Goal: Task Accomplishment & Management: Complete application form

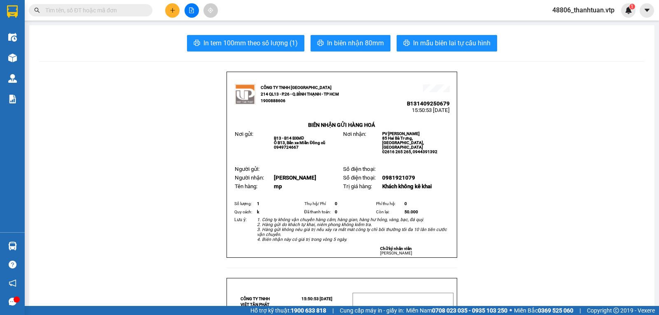
click at [173, 10] on icon "plus" at bounding box center [172, 10] width 5 height 0
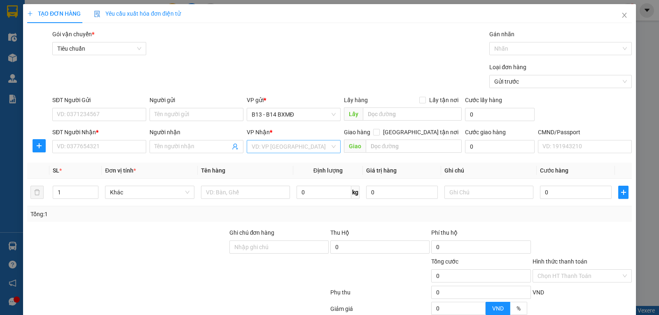
click at [274, 152] on input "search" at bounding box center [290, 146] width 78 height 12
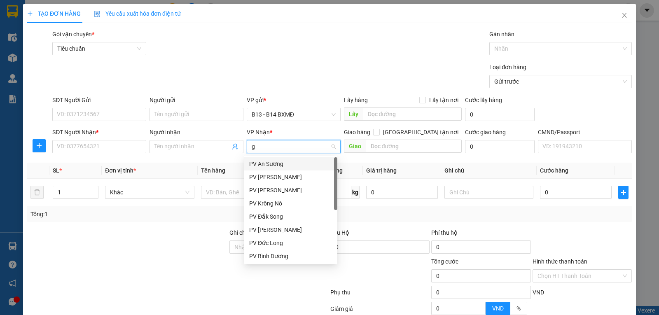
type input "gn"
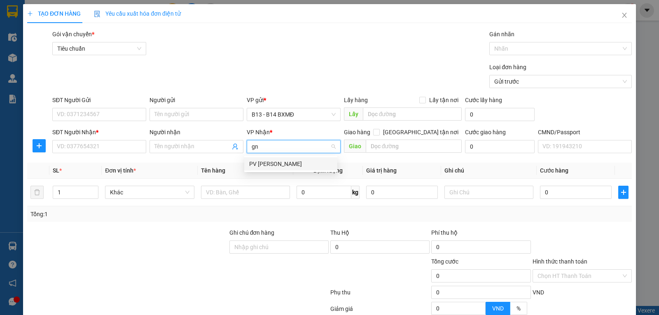
drag, startPoint x: 260, startPoint y: 165, endPoint x: 190, endPoint y: 158, distance: 70.3
click at [259, 165] on div "PV [PERSON_NAME]" at bounding box center [290, 163] width 83 height 9
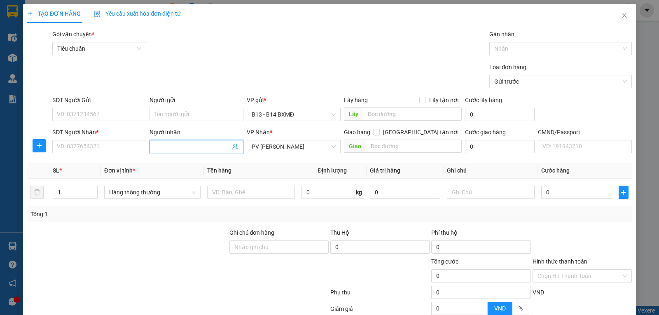
click at [188, 151] on input "Người nhận" at bounding box center [192, 146] width 76 height 9
type input "liễu"
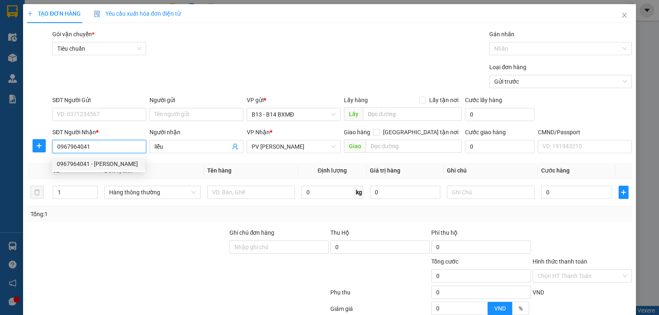
click at [120, 165] on div "0967964041 - [PERSON_NAME]" at bounding box center [98, 163] width 83 height 9
type input "0967964041"
click at [246, 186] on div at bounding box center [251, 192] width 88 height 16
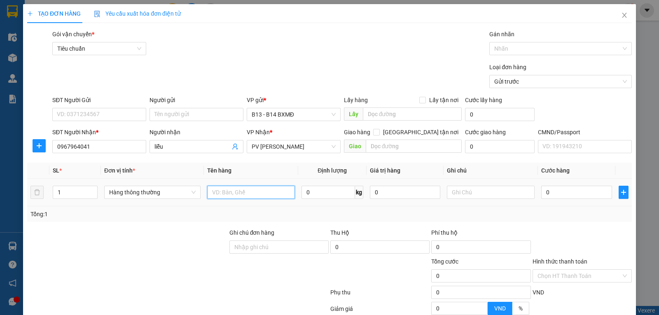
click at [246, 191] on input "text" at bounding box center [251, 192] width 88 height 13
type input "q a"
click at [453, 193] on input "text" at bounding box center [491, 192] width 88 height 13
type input "c"
type input "3"
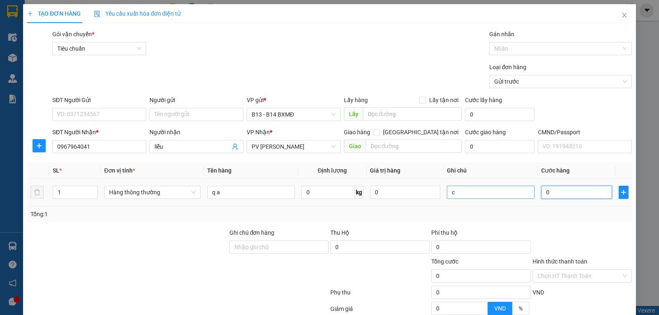
type input "3"
type input "30"
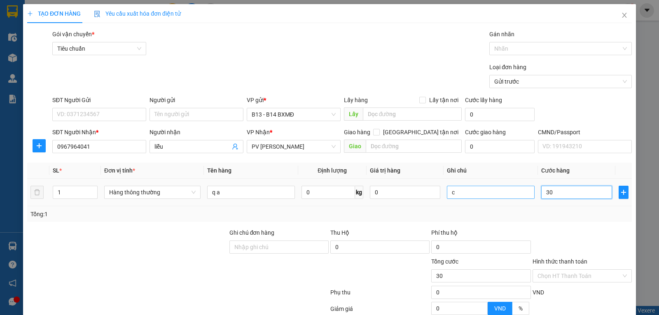
type input "300"
type input "3.000"
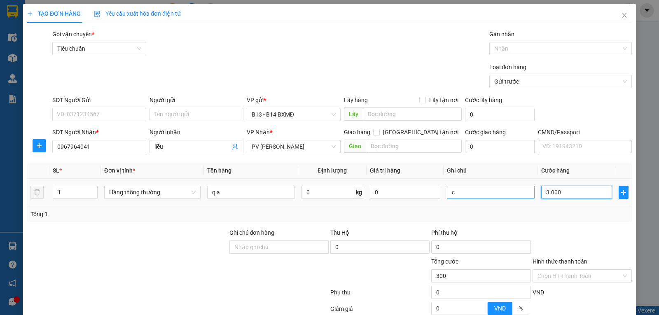
type input "3.000"
type input "30.000"
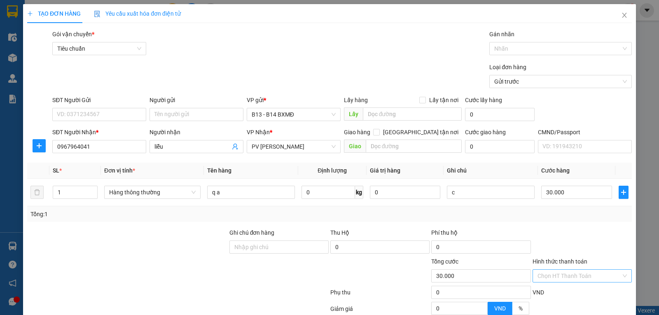
click at [590, 275] on input "Hình thức thanh toán" at bounding box center [579, 276] width 84 height 12
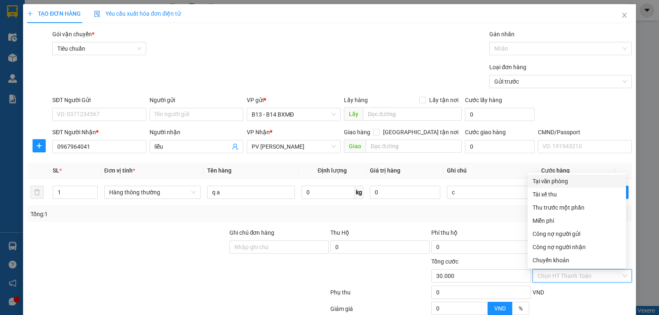
click at [553, 180] on div "Tại văn phòng" at bounding box center [576, 181] width 88 height 9
type input "0"
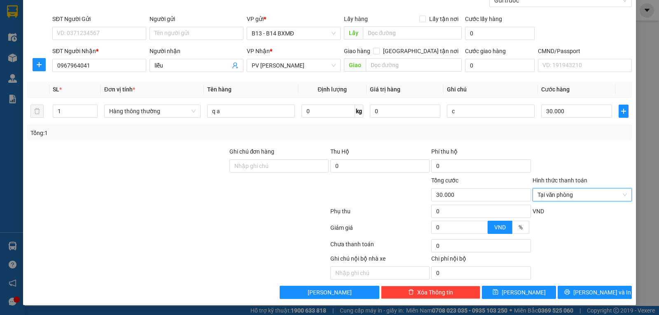
scroll to position [83, 0]
click at [514, 290] on span "[PERSON_NAME]" at bounding box center [523, 292] width 44 height 9
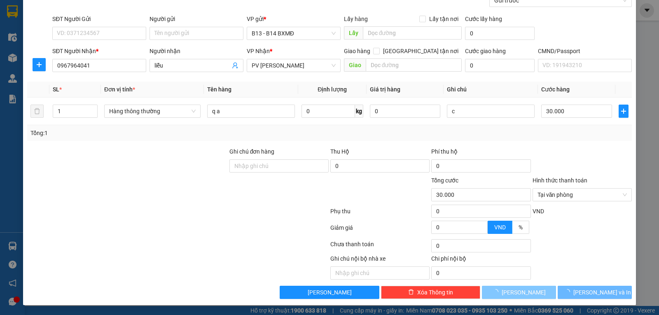
type input "0"
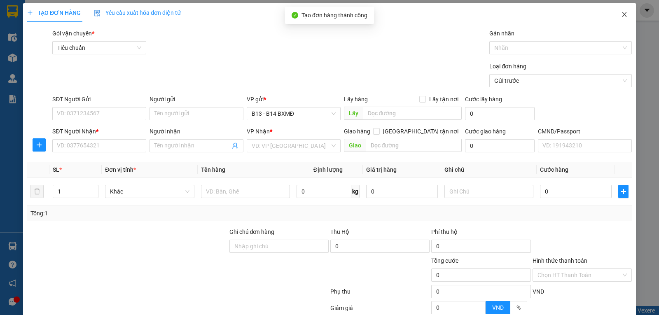
scroll to position [0, 0]
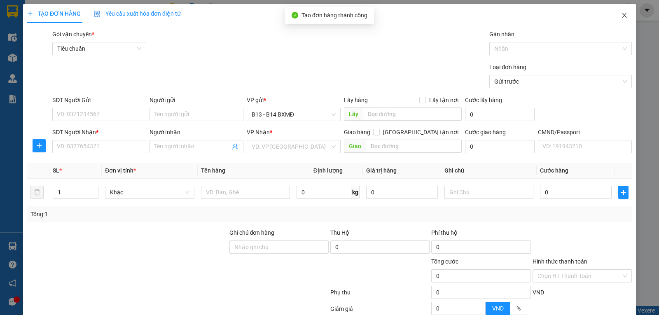
click at [621, 13] on icon "close" at bounding box center [624, 15] width 7 height 7
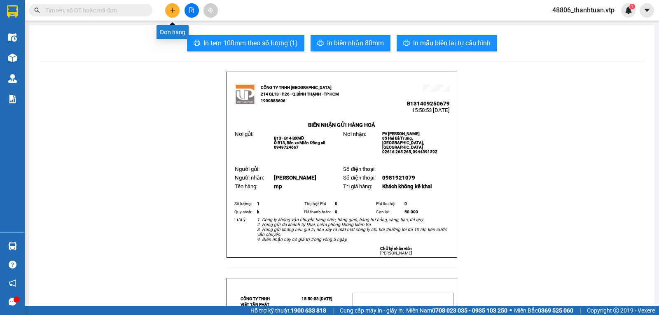
click at [170, 9] on icon "plus" at bounding box center [173, 10] width 6 height 6
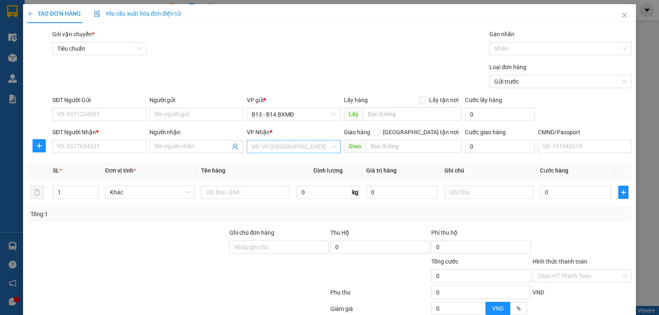
click at [301, 147] on input "search" at bounding box center [290, 146] width 78 height 12
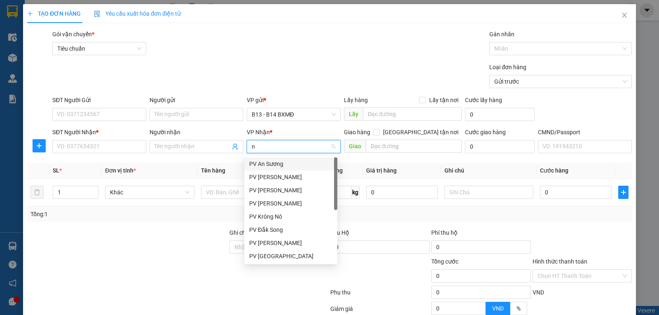
type input "nd"
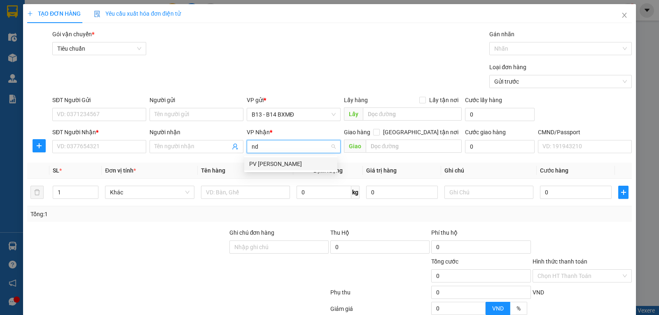
click at [286, 161] on div "PV [PERSON_NAME]" at bounding box center [290, 163] width 83 height 9
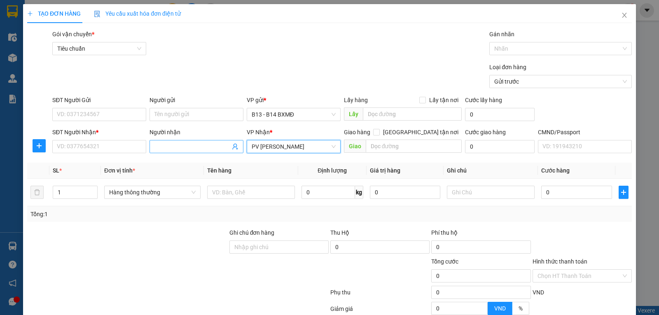
click at [154, 147] on input "Người nhận" at bounding box center [192, 146] width 76 height 9
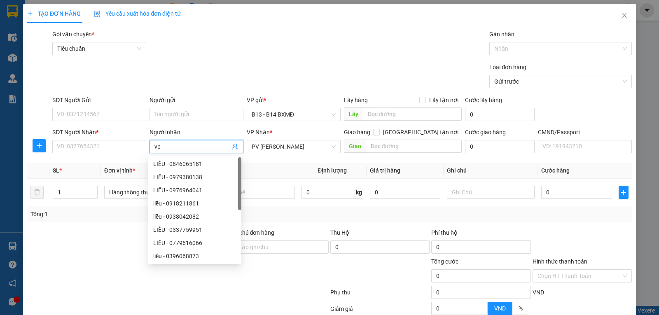
type input "vp"
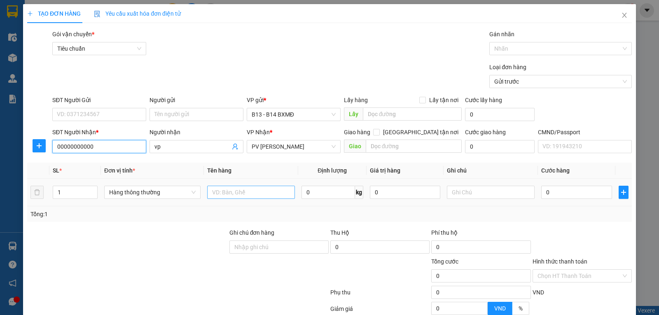
type input "00000000000"
click at [231, 191] on input "text" at bounding box center [251, 192] width 88 height 13
type input "tinh"
type input "t"
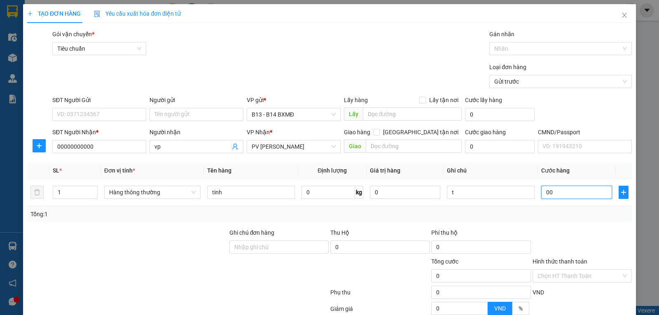
type input "003"
type input "3"
type input "0.030"
type input "30"
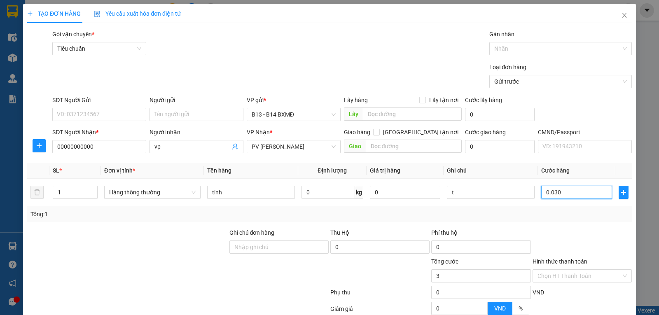
type input "30"
type input "00.300"
type input "300"
type input "003.000"
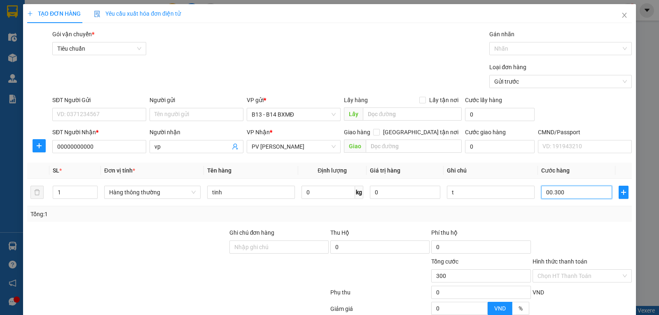
type input "3.000"
type input "0.030.000"
type input "30.000"
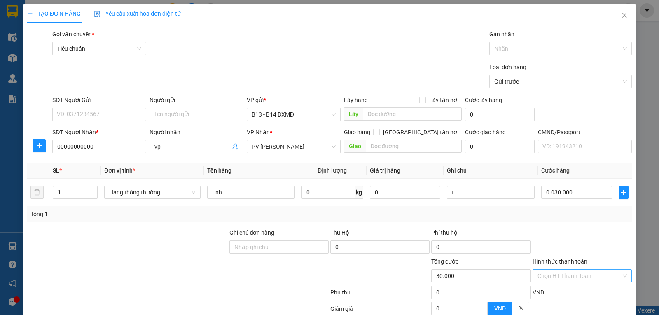
type input "30.000"
click at [538, 277] on input "Hình thức thanh toán" at bounding box center [579, 276] width 84 height 12
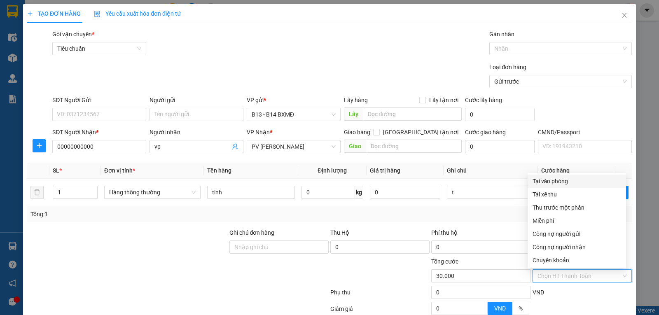
click at [544, 182] on div "Tại văn phòng" at bounding box center [576, 181] width 88 height 9
type input "0"
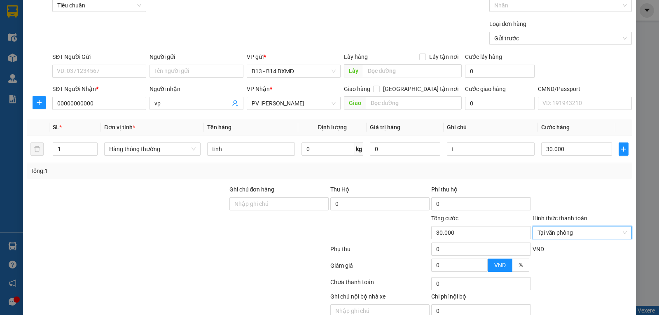
scroll to position [83, 0]
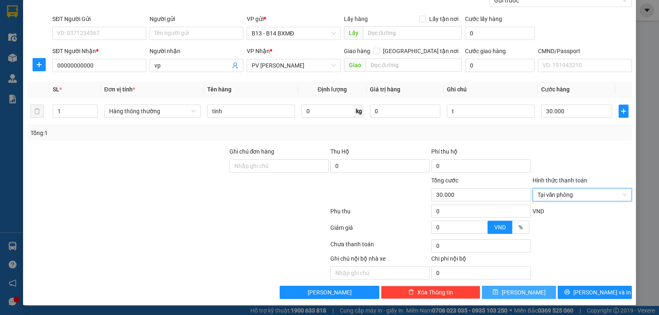
click at [510, 291] on button "[PERSON_NAME]" at bounding box center [519, 292] width 74 height 13
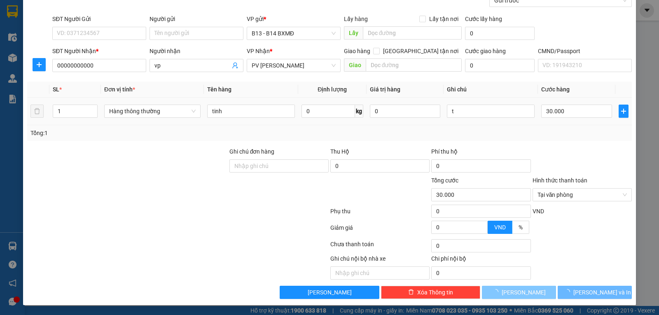
type input "0"
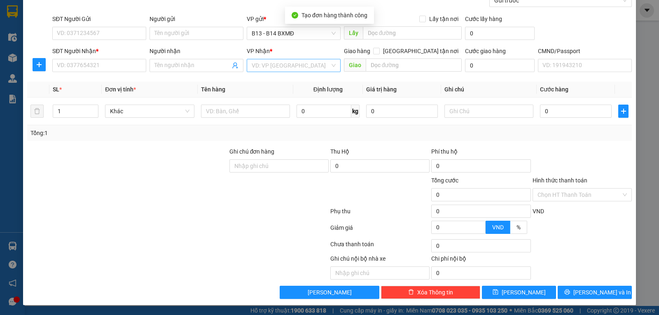
click at [273, 63] on input "search" at bounding box center [290, 65] width 78 height 12
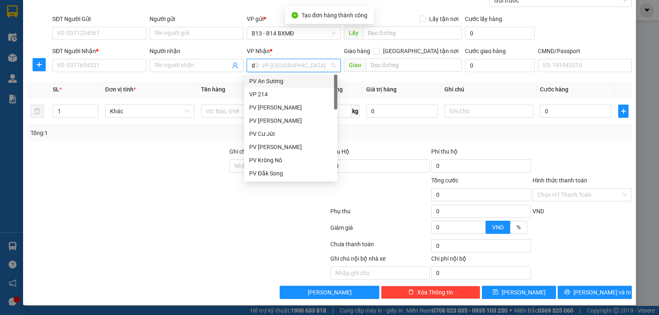
type input "ds"
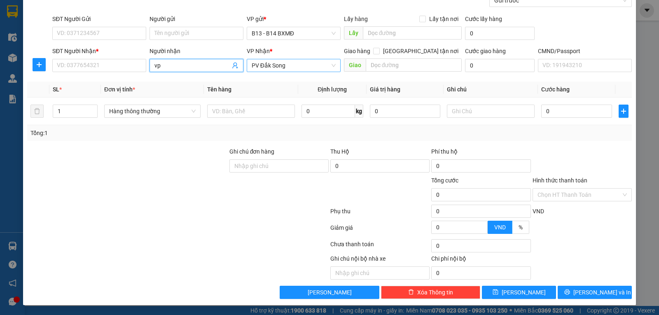
type input "vp"
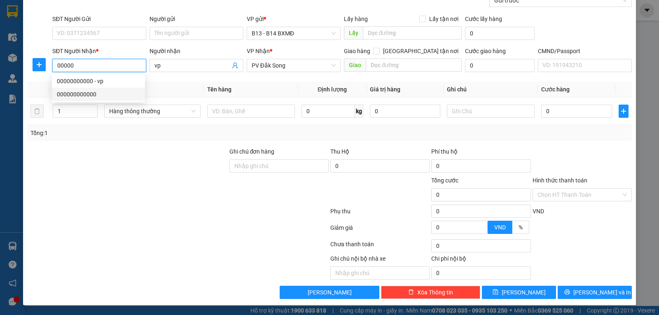
click at [93, 96] on div "000000000000" at bounding box center [98, 94] width 83 height 9
type input "000000000000"
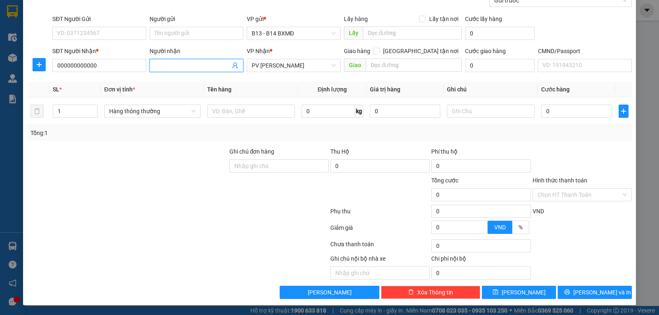
click at [178, 65] on input "Người nhận" at bounding box center [192, 65] width 76 height 9
click at [275, 67] on span "PV [PERSON_NAME]" at bounding box center [293, 65] width 84 height 12
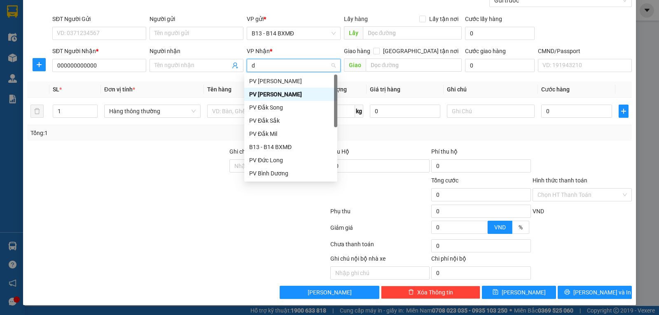
type input "ds"
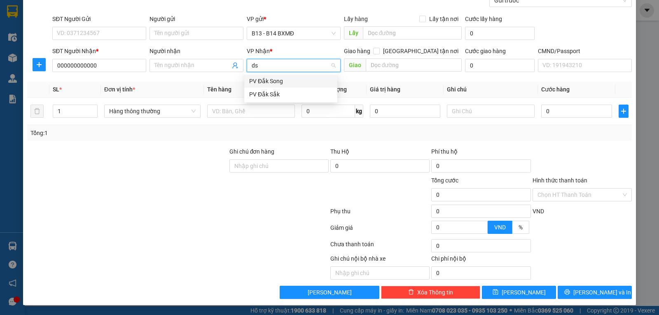
drag, startPoint x: 262, startPoint y: 83, endPoint x: 257, endPoint y: 82, distance: 4.6
click at [262, 83] on div "PV Đắk Song" at bounding box center [290, 81] width 83 height 9
click at [190, 68] on input "Người nhận" at bounding box center [192, 65] width 76 height 9
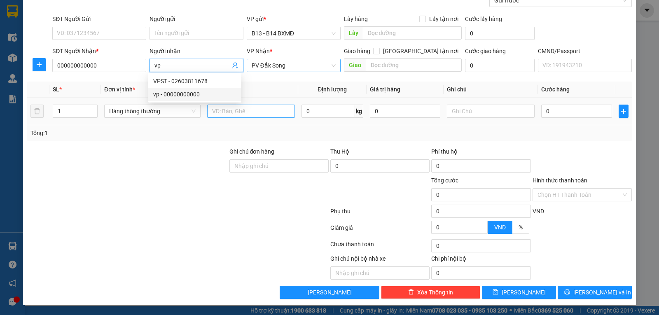
type input "vp"
click at [217, 111] on input "text" at bounding box center [251, 111] width 88 height 13
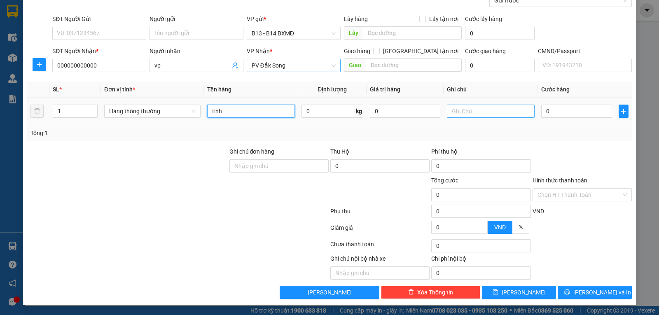
type input "tinh"
click at [472, 108] on input "text" at bounding box center [491, 111] width 88 height 13
type input "t"
type input "3"
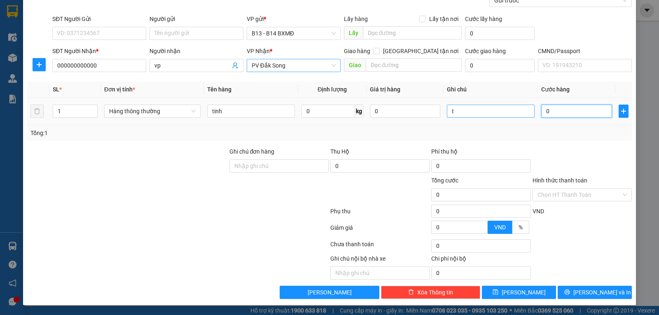
type input "3"
type input "30"
type input "300"
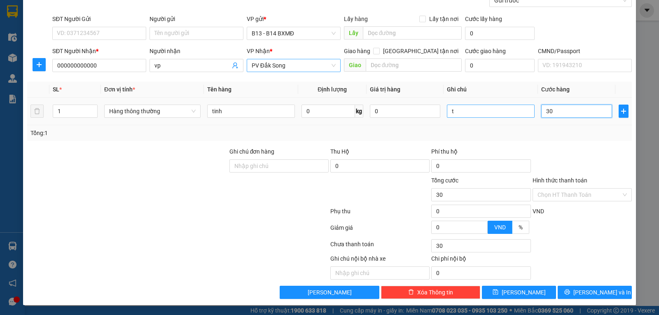
type input "300"
type input "3.000"
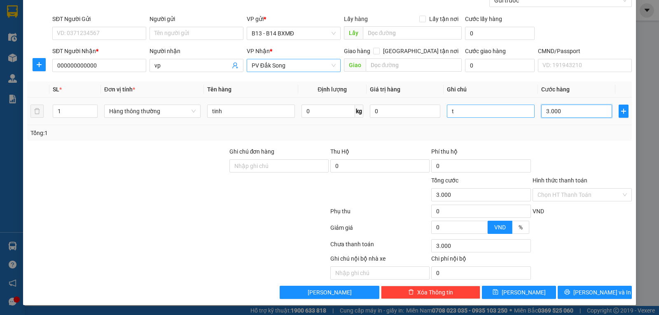
type input "30.000"
click at [567, 194] on input "Hình thức thanh toán" at bounding box center [579, 195] width 84 height 12
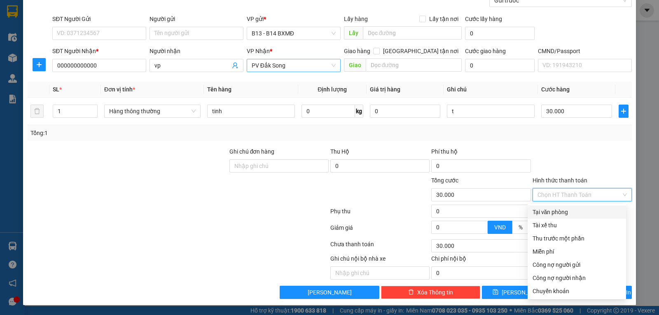
click at [542, 212] on div "Tại văn phòng" at bounding box center [576, 211] width 88 height 9
type input "0"
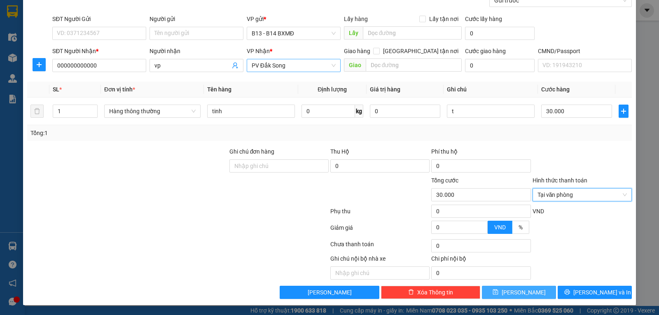
click at [498, 292] on icon "save" at bounding box center [495, 292] width 6 height 6
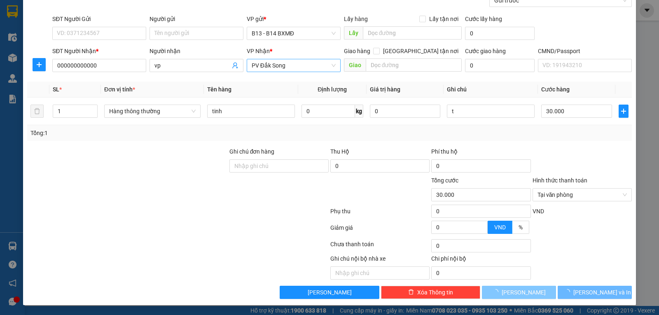
type input "0"
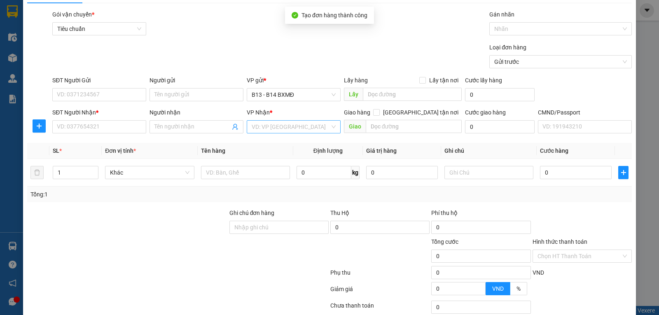
scroll to position [0, 0]
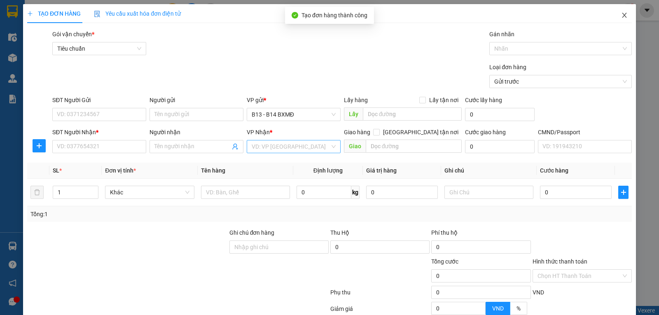
click at [622, 14] on icon "close" at bounding box center [624, 15] width 5 height 5
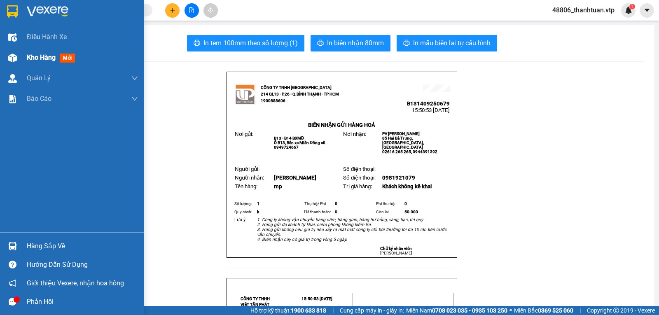
click at [40, 60] on span "Kho hàng" at bounding box center [41, 58] width 29 height 8
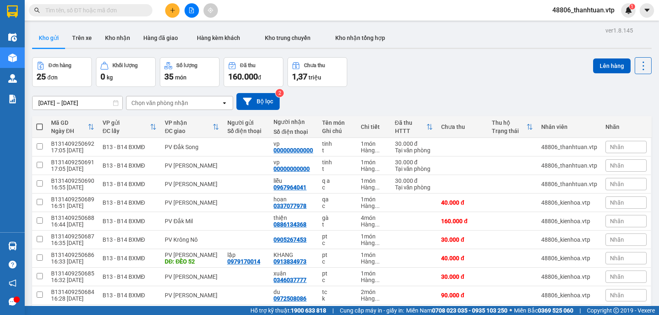
click at [172, 6] on button at bounding box center [172, 10] width 14 height 14
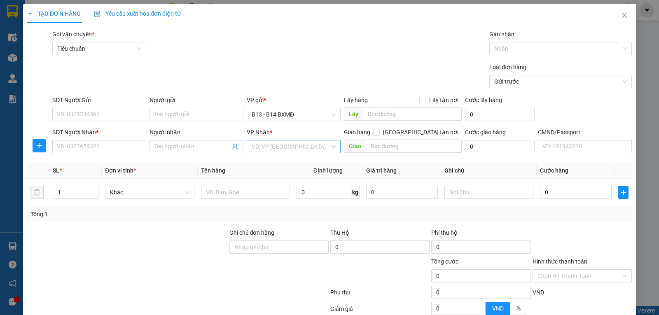
drag, startPoint x: 258, startPoint y: 150, endPoint x: 257, endPoint y: 141, distance: 9.1
click at [258, 150] on input "search" at bounding box center [290, 146] width 78 height 12
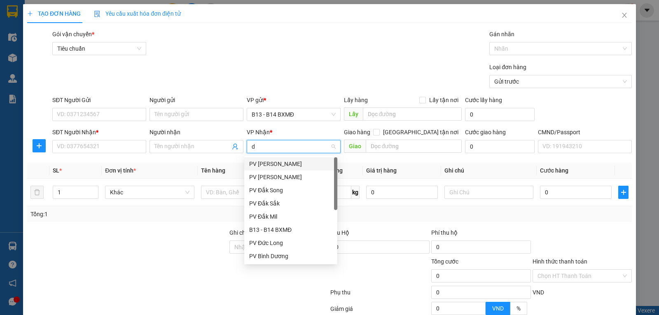
type input "dm"
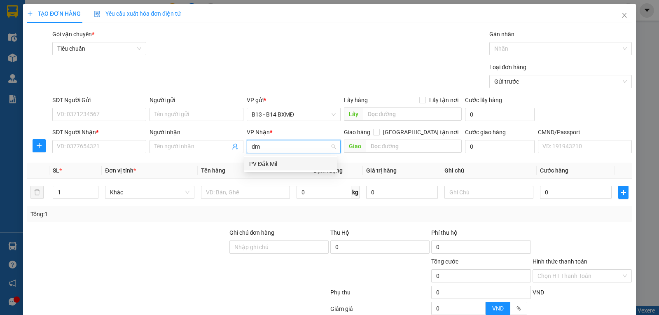
drag, startPoint x: 264, startPoint y: 165, endPoint x: 199, endPoint y: 156, distance: 65.6
click at [261, 164] on div "PV Đắk Mil" at bounding box center [290, 163] width 83 height 9
click at [189, 147] on input "Người nhận" at bounding box center [192, 146] width 76 height 9
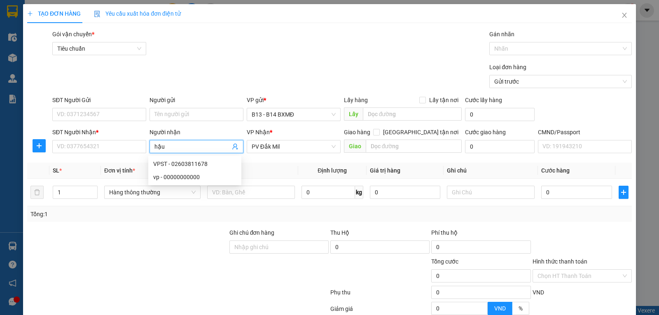
type input "hậu"
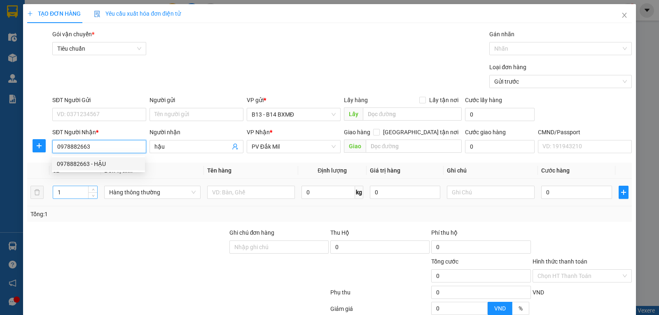
type input "0978882663"
drag, startPoint x: 79, startPoint y: 191, endPoint x: 79, endPoint y: 177, distance: 13.6
click at [78, 191] on input "1" at bounding box center [75, 192] width 44 height 12
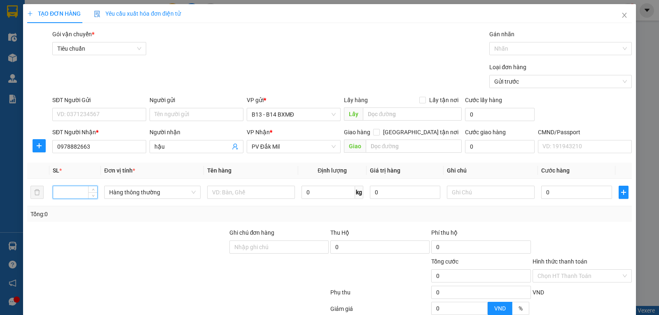
click at [79, 177] on th "SL *" at bounding box center [74, 171] width 51 height 16
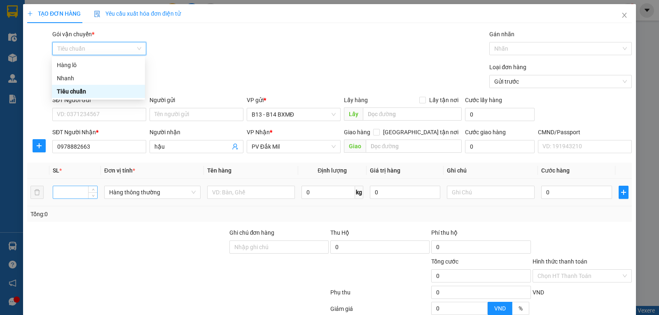
click at [77, 196] on input "number" at bounding box center [75, 192] width 44 height 12
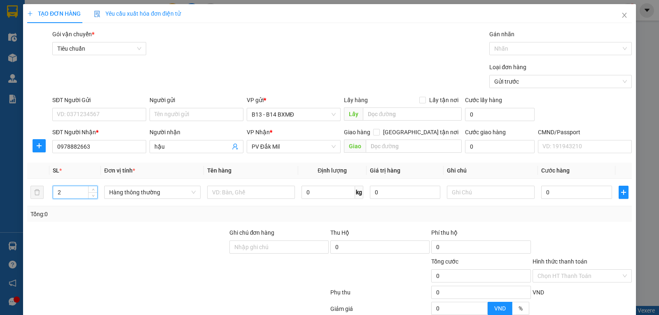
type input "2"
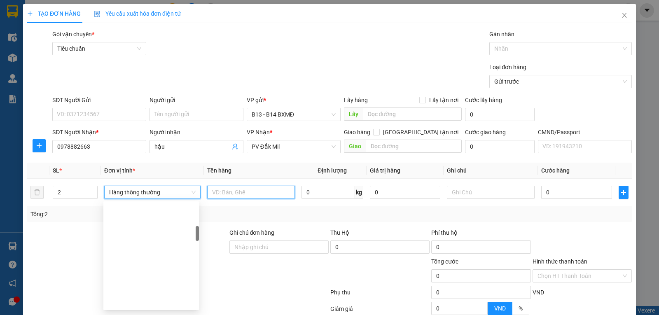
scroll to position [171, 0]
type input "thuốc"
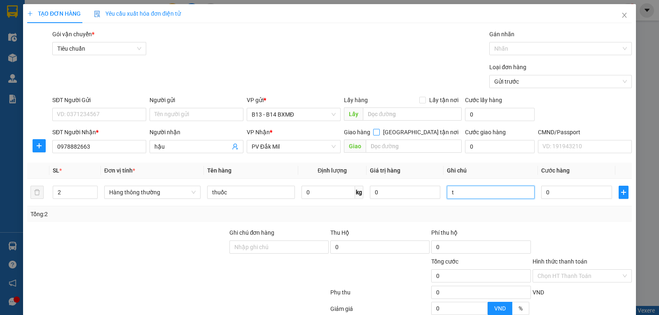
type input "t"
click at [379, 134] on input "[GEOGRAPHIC_DATA] tận nơi" at bounding box center [376, 132] width 6 height 6
checkbox input "true"
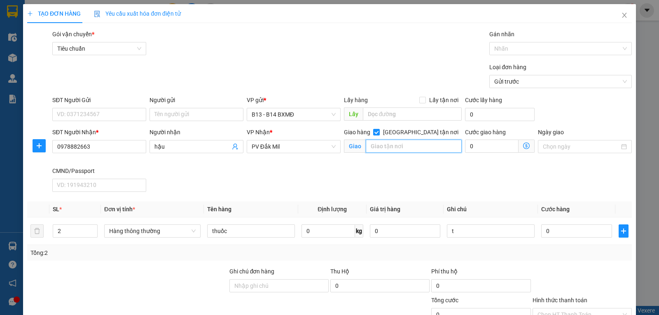
click at [432, 149] on input "text" at bounding box center [414, 146] width 96 height 13
type input "gtn"
click at [473, 149] on input "0" at bounding box center [492, 146] width 54 height 13
type input "5"
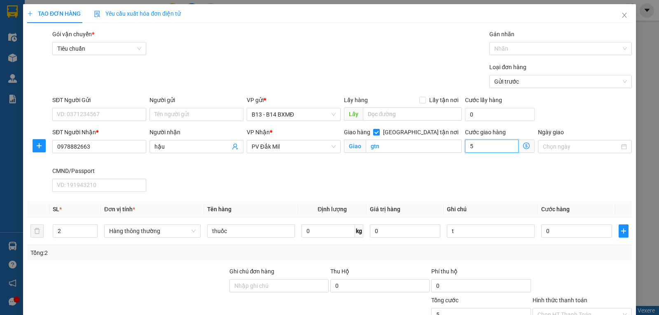
type input "50"
type input "500"
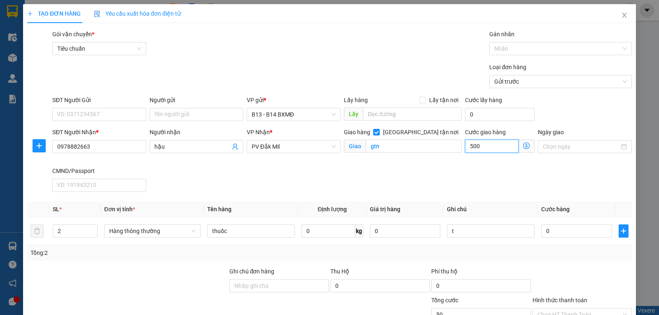
type input "500"
type input "5.000"
type input "50.000"
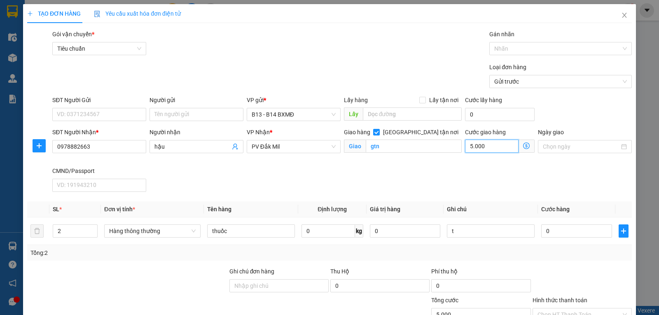
type input "50.000"
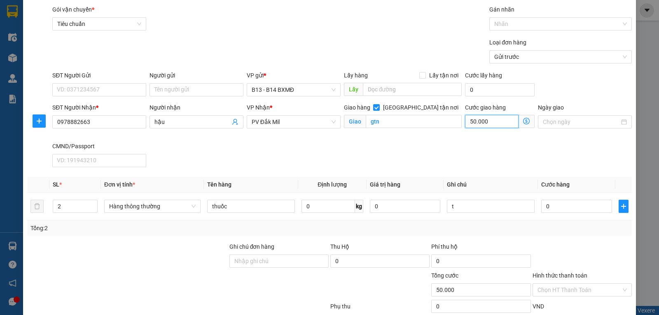
scroll to position [121, 0]
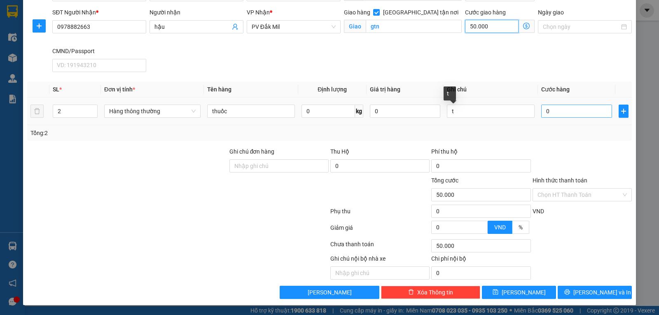
type input "50.000"
click at [558, 112] on input "0" at bounding box center [576, 111] width 70 height 13
type input "1"
type input "50.001"
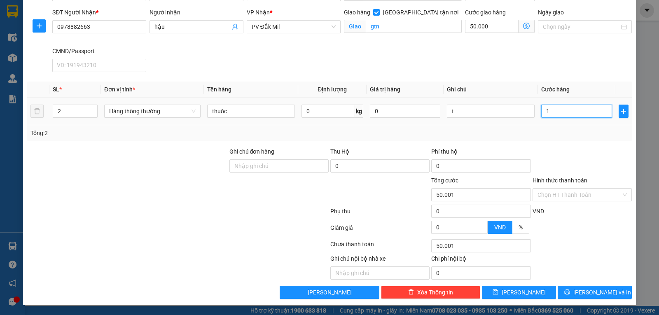
type input "13"
type input "50.013"
type input "1"
type input "50.001"
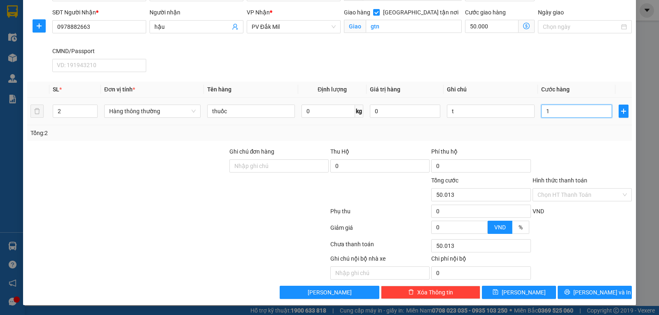
type input "50.001"
type input "0"
type input "50.000"
type input "08"
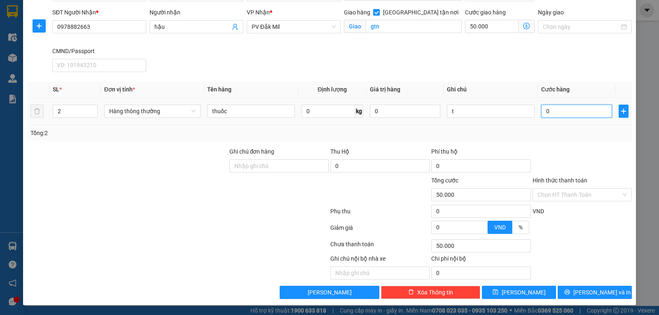
type input "50.008"
type input "080"
type input "50.080"
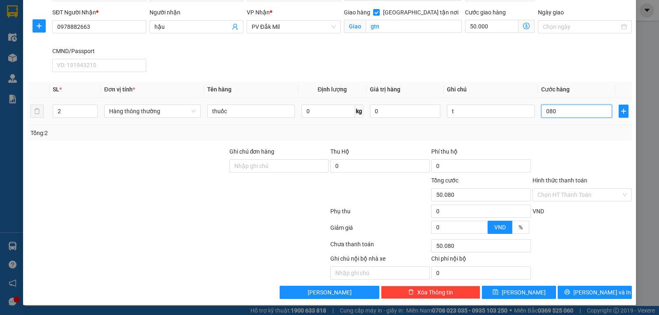
type input "0.800"
type input "50.800"
type input "08.000"
type input "58.000"
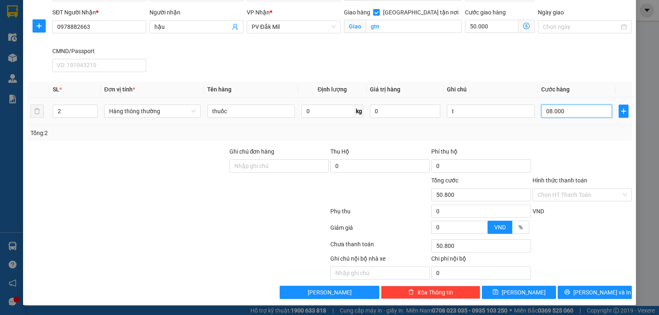
type input "58.000"
type input "080.000"
type input "130.000"
type input "80.000"
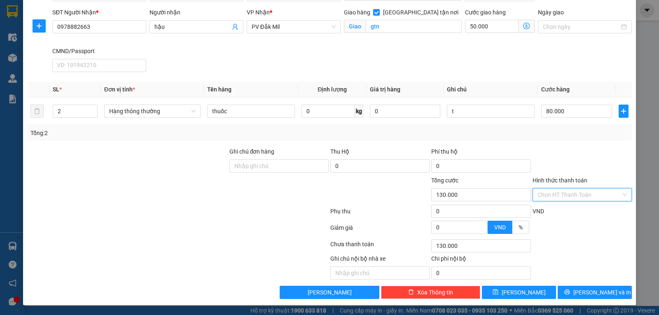
click at [570, 193] on input "Hình thức thanh toán" at bounding box center [579, 195] width 84 height 12
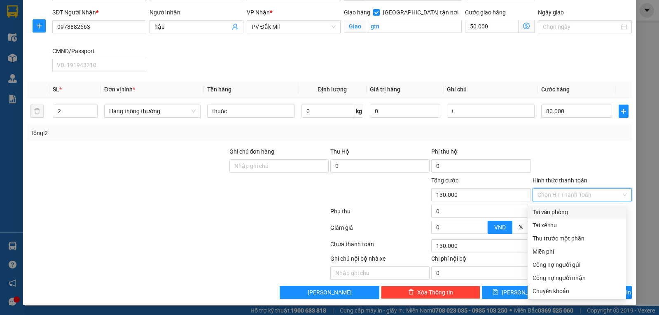
click at [548, 214] on div "Tại văn phòng" at bounding box center [576, 211] width 88 height 9
type input "0"
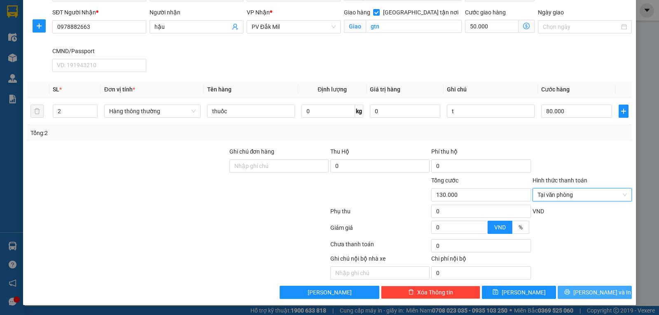
click at [605, 290] on span "[PERSON_NAME] và In" at bounding box center [602, 292] width 58 height 9
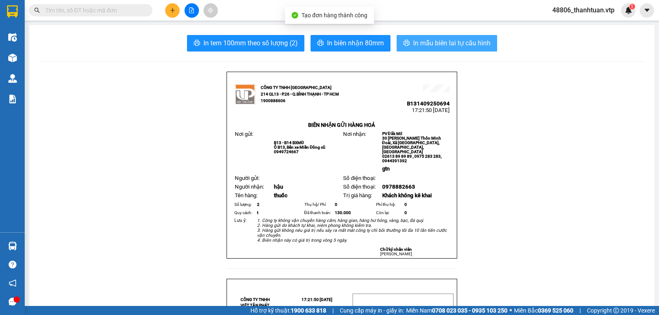
drag, startPoint x: 416, startPoint y: 37, endPoint x: 391, endPoint y: 44, distance: 26.1
click at [415, 39] on button "In mẫu biên lai tự cấu hình" at bounding box center [446, 43] width 100 height 16
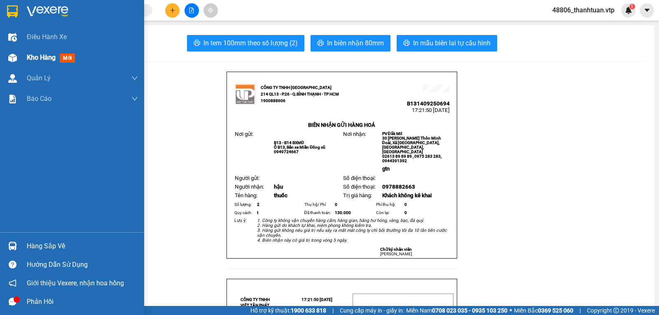
click at [37, 58] on span "Kho hàng" at bounding box center [41, 58] width 29 height 8
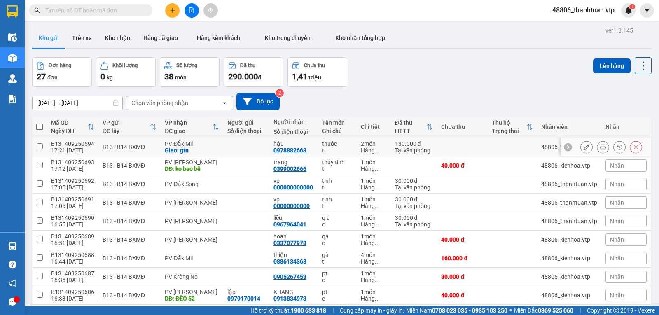
click at [442, 152] on td at bounding box center [462, 147] width 51 height 19
checkbox input "true"
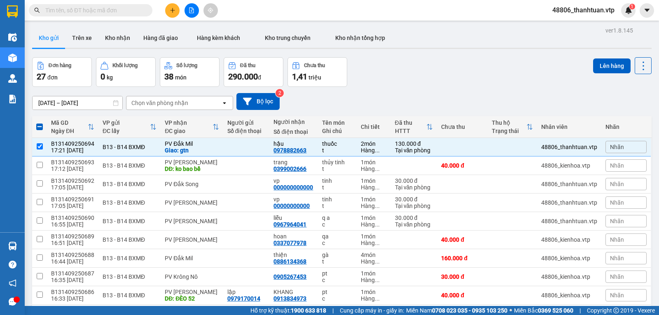
click at [172, 12] on icon "plus" at bounding box center [173, 10] width 6 height 6
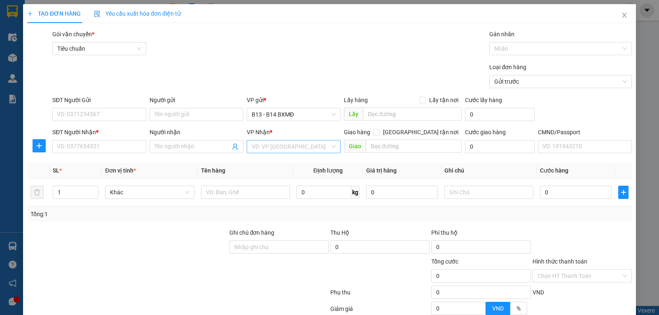
click at [296, 151] on input "search" at bounding box center [290, 146] width 78 height 12
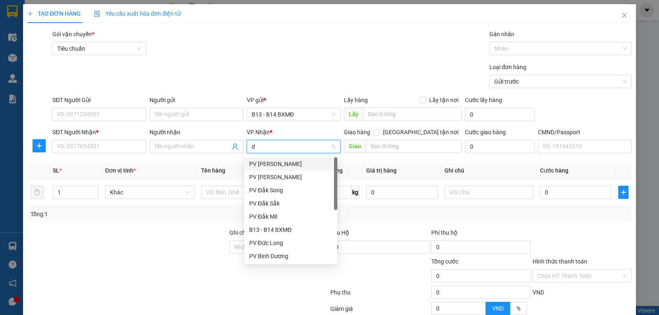
type input "dm"
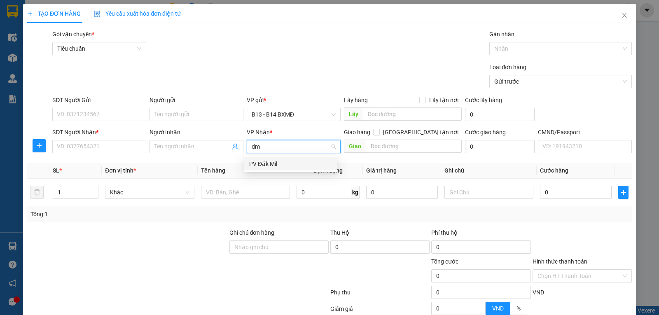
click at [267, 164] on div "PV Đắk Mil" at bounding box center [290, 163] width 83 height 9
click at [191, 146] on input "Người nhận" at bounding box center [192, 146] width 76 height 9
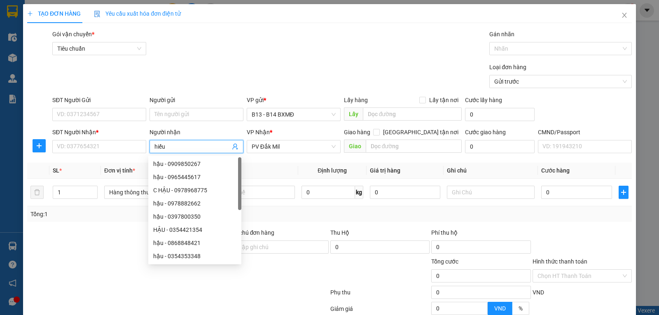
type input "hiếu"
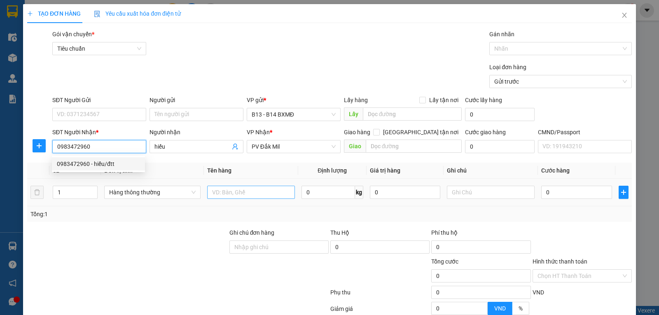
type input "0983472960"
drag, startPoint x: 239, startPoint y: 187, endPoint x: 242, endPoint y: 191, distance: 4.7
click at [240, 188] on input "text" at bounding box center [251, 192] width 88 height 13
click at [243, 192] on input "text" at bounding box center [251, 192] width 88 height 13
type input "tc"
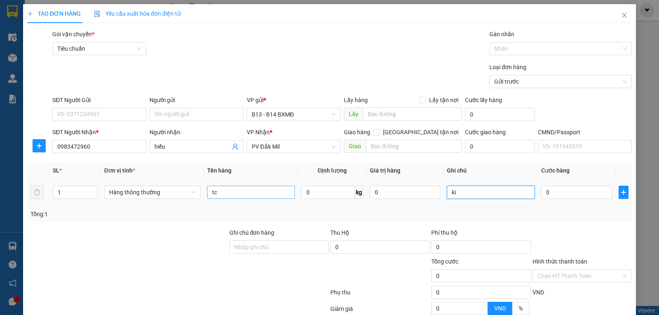
type input "ki"
type input "5"
type input "50"
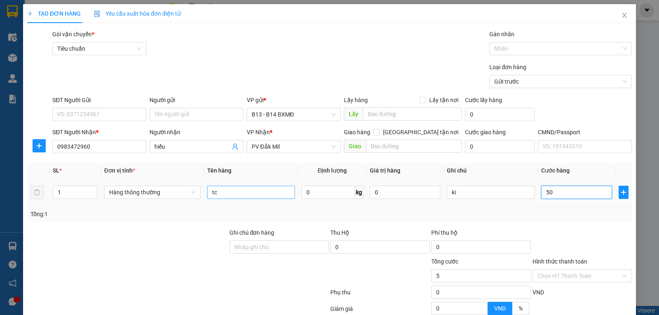
type input "50"
type input "500"
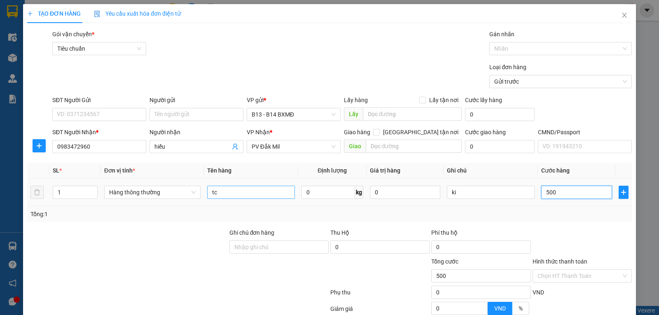
type input "5.000"
type input "50.000"
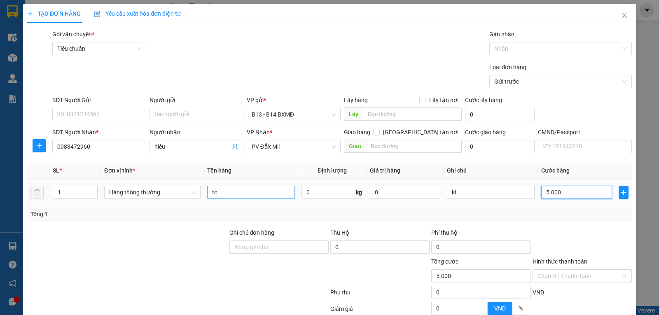
type input "50.000"
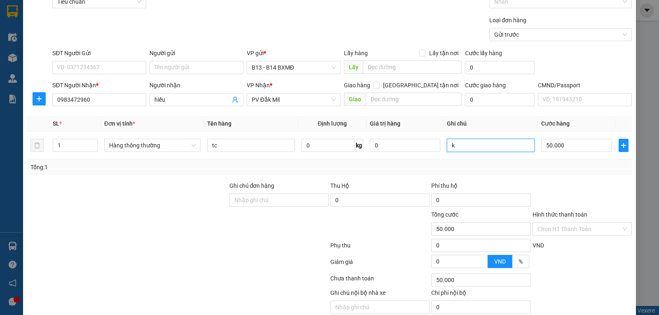
scroll to position [83, 0]
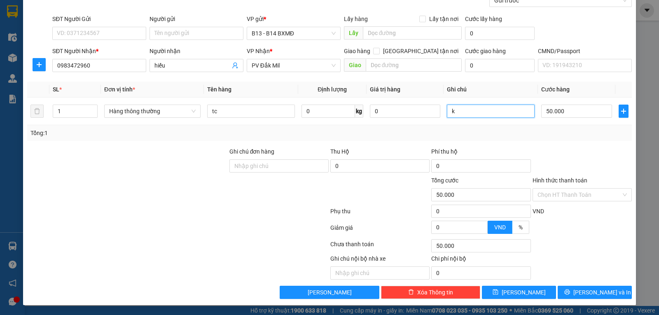
type input "k"
click at [572, 295] on button "[PERSON_NAME] và In" at bounding box center [594, 292] width 74 height 13
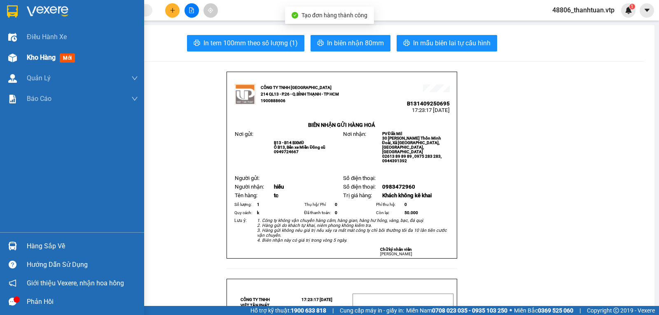
click at [45, 58] on span "Kho hàng" at bounding box center [41, 58] width 29 height 8
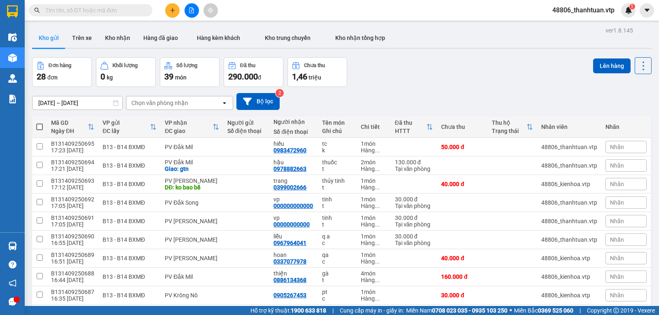
click at [174, 12] on icon "plus" at bounding box center [173, 10] width 6 height 6
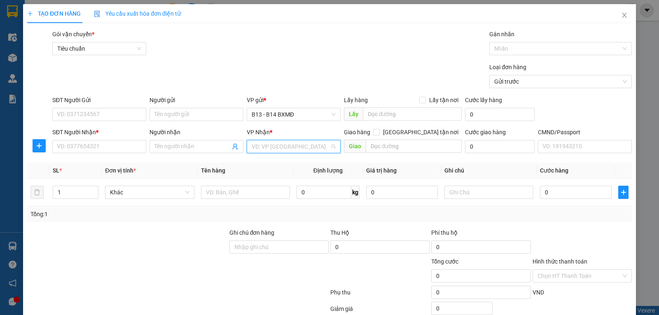
click at [263, 150] on input "search" at bounding box center [290, 146] width 78 height 12
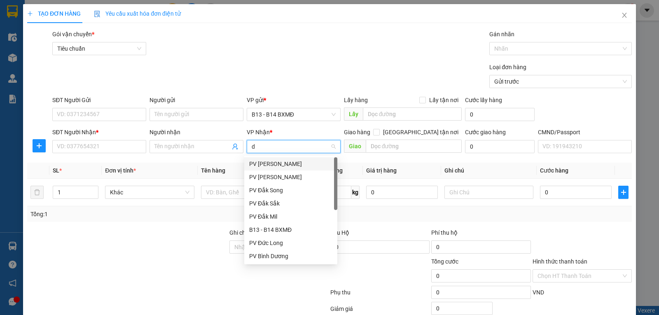
type input "dm"
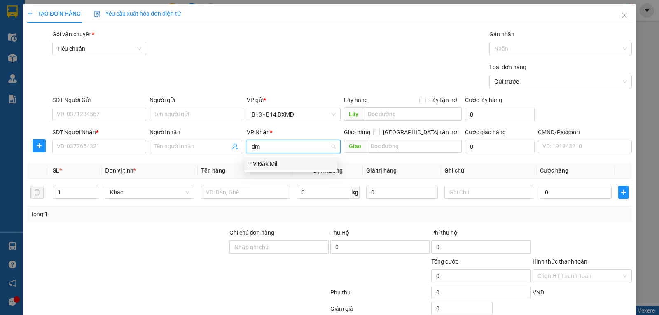
click at [254, 162] on div "PV Đắk Mil" at bounding box center [290, 163] width 83 height 9
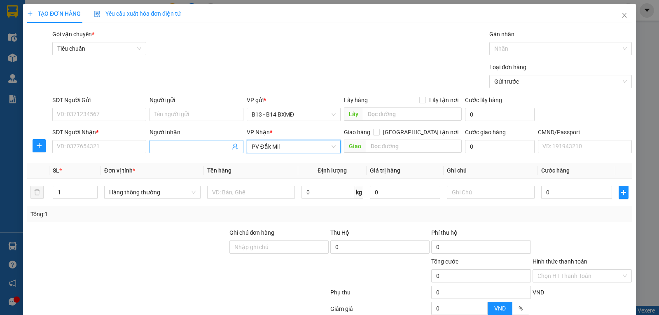
click at [198, 153] on span at bounding box center [196, 146] width 94 height 13
type input "thành"
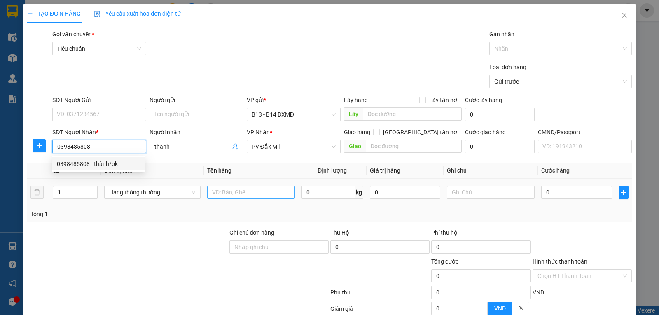
type input "0398485808"
click at [215, 195] on input "text" at bounding box center [251, 192] width 88 height 13
type input "giấy"
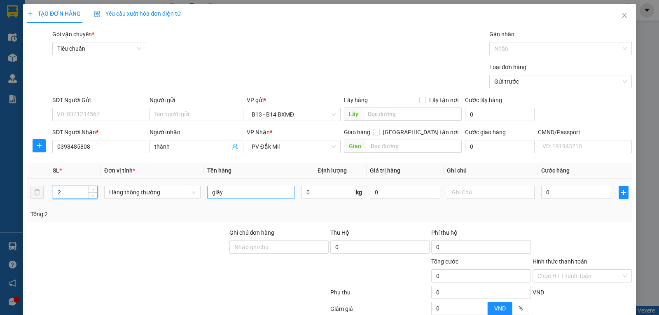
type input "2"
type input "c"
type input "8"
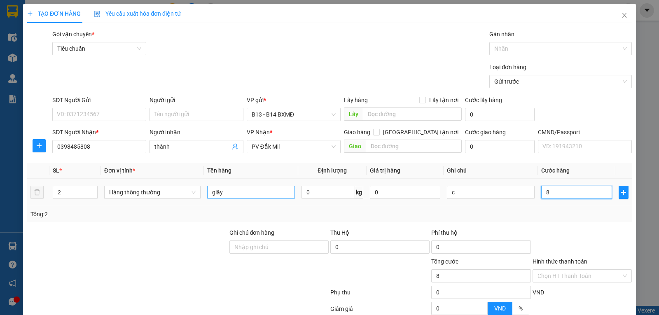
type input "80"
type input "800"
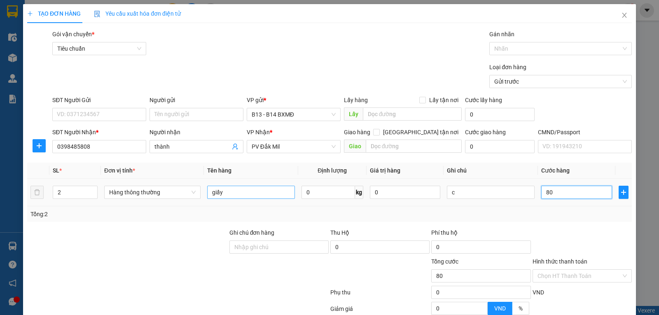
type input "800"
type input "8.000"
type input "80.000"
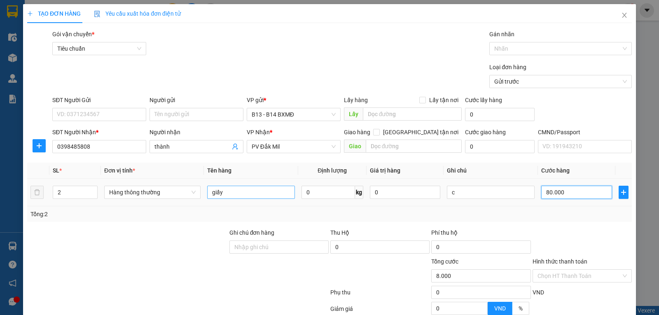
type input "80.000"
click at [249, 198] on input "giấy" at bounding box center [251, 192] width 88 height 13
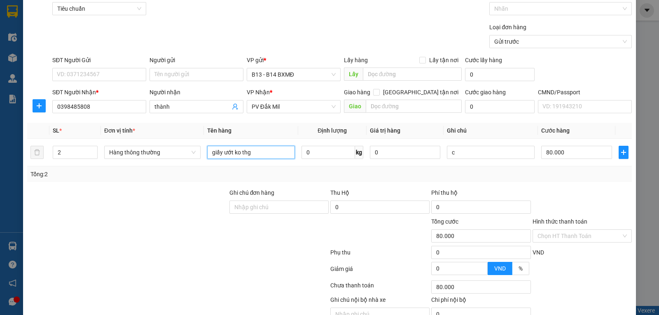
scroll to position [83, 0]
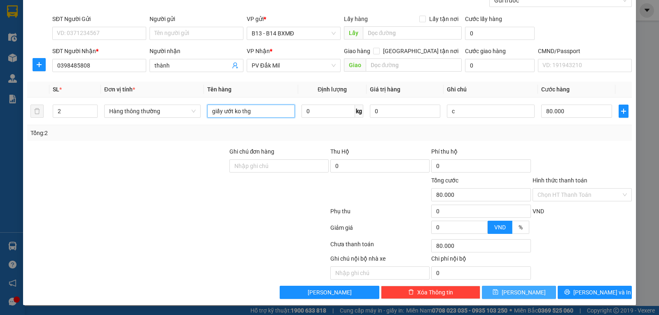
type input "giấy ướt ko thg"
click at [524, 292] on button "[PERSON_NAME]" at bounding box center [519, 292] width 74 height 13
type input "1"
type input "0"
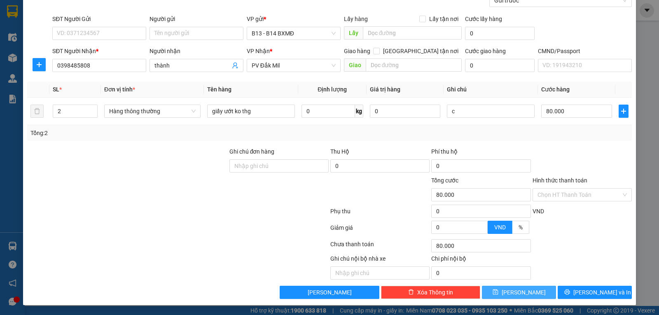
type input "0"
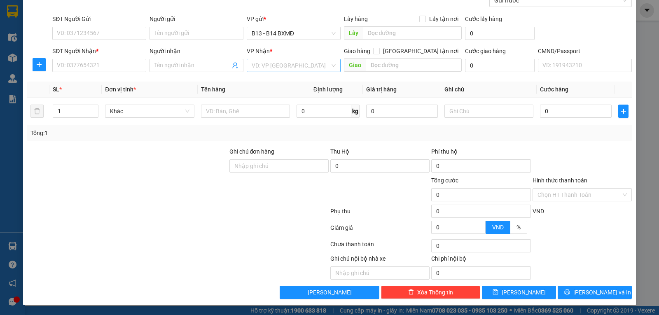
click at [264, 70] on input "search" at bounding box center [290, 65] width 78 height 12
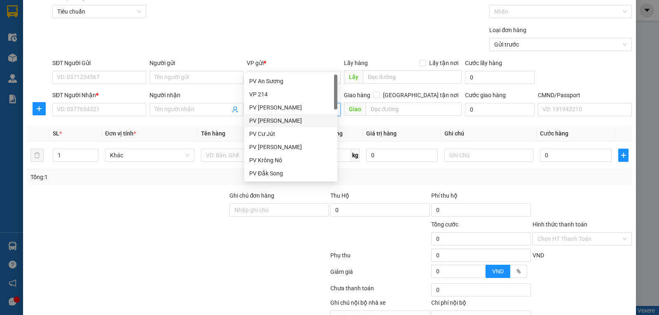
scroll to position [0, 0]
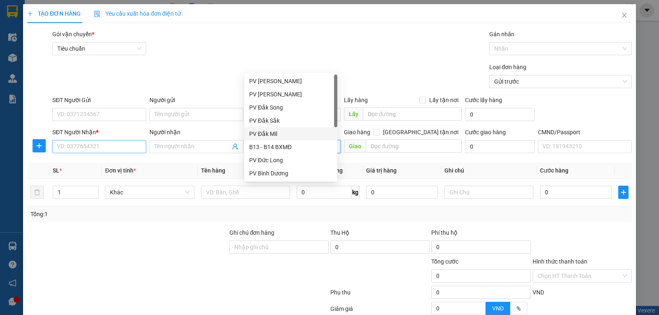
type input "ds"
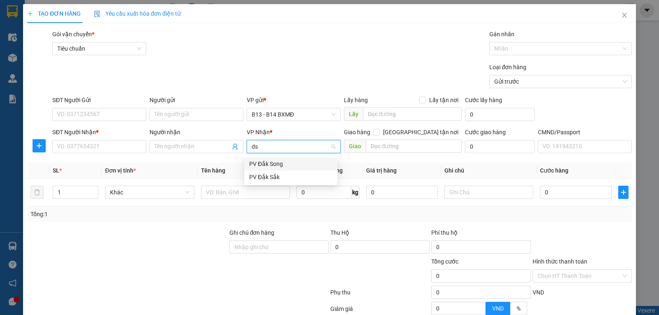
click at [262, 164] on div "PV Đắk Song" at bounding box center [290, 163] width 83 height 9
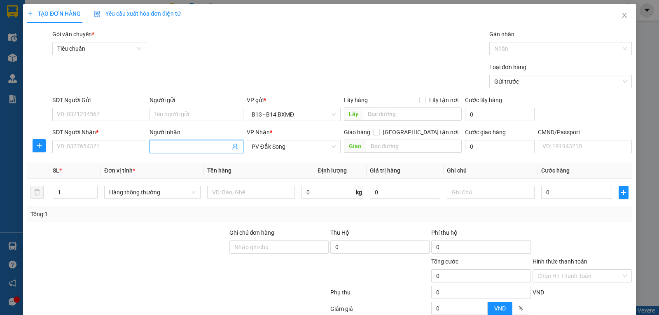
click at [187, 147] on input "Người nhận" at bounding box center [192, 146] width 76 height 9
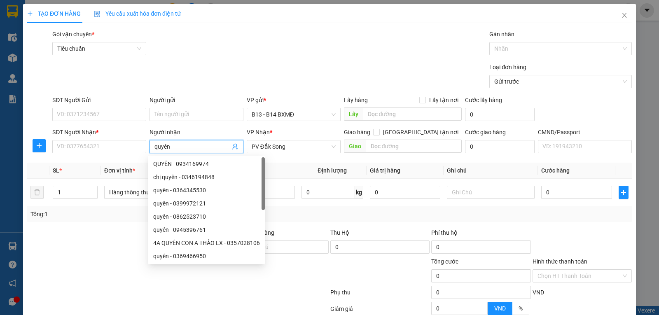
type input "quyên"
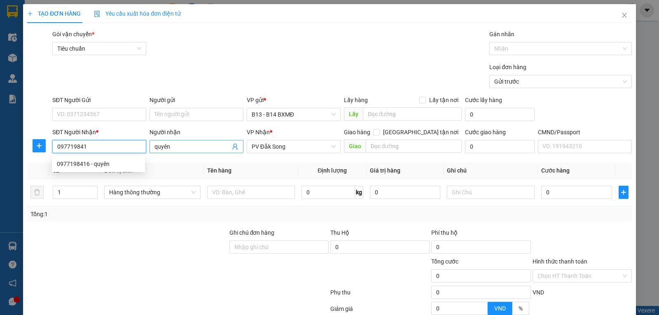
type input "0977198416"
click at [108, 167] on div "0977198416 - quyen" at bounding box center [98, 163] width 83 height 9
type input "quyen"
type input "0977198416"
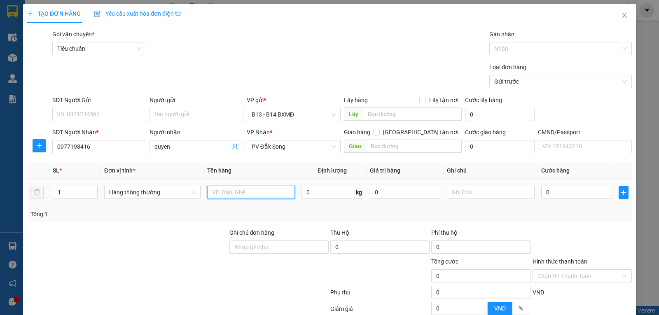
click at [223, 195] on input "text" at bounding box center [251, 192] width 88 height 13
type input "lạnh"
type input "t"
type input "4"
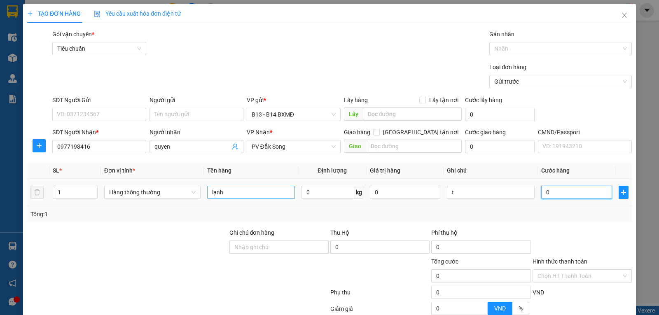
type input "4"
type input "40"
type input "400"
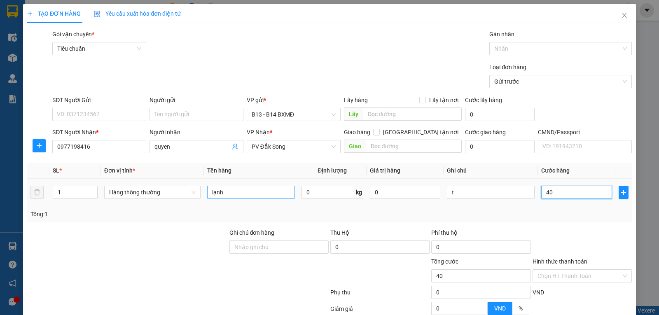
type input "400"
type input "4.000"
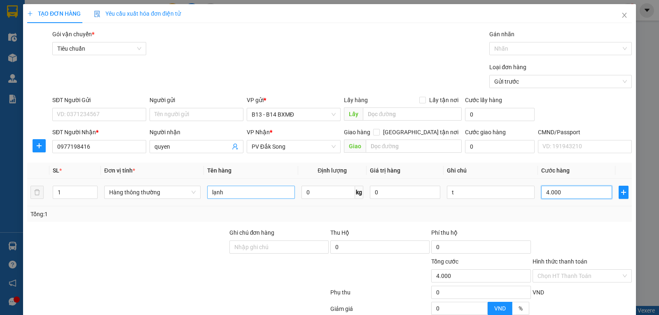
type input "40.000"
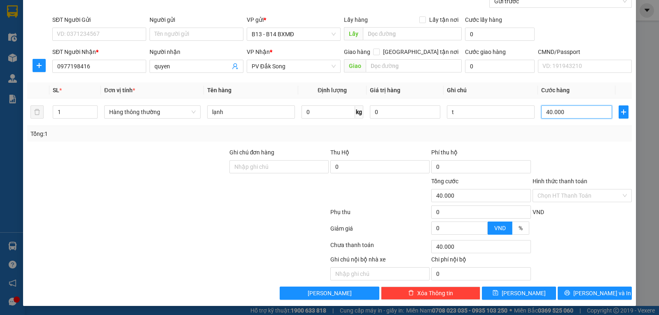
scroll to position [83, 0]
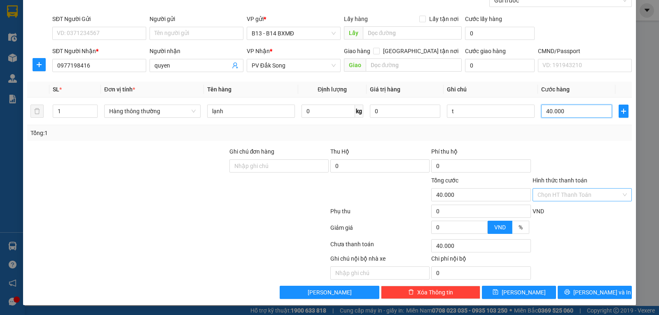
type input "40.000"
click at [581, 196] on input "Hình thức thanh toán" at bounding box center [579, 195] width 84 height 12
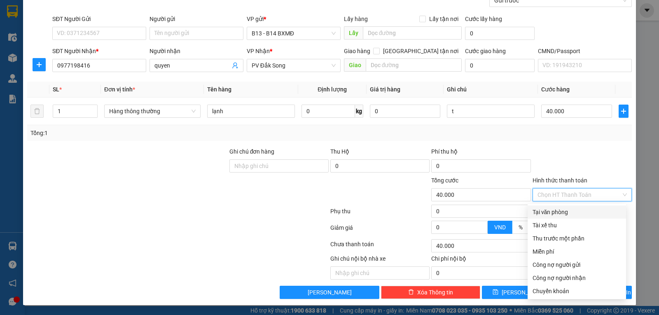
click at [545, 212] on div "Tại văn phòng" at bounding box center [576, 211] width 88 height 9
type input "0"
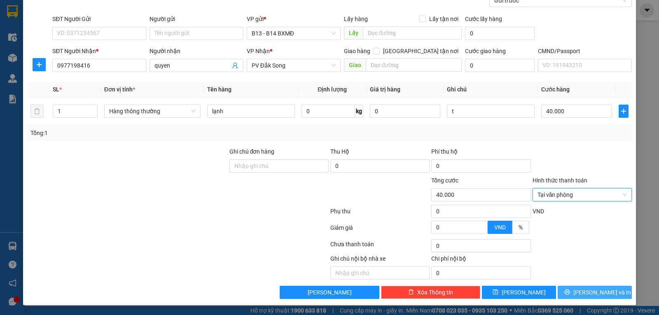
click at [588, 293] on span "[PERSON_NAME] và In" at bounding box center [602, 292] width 58 height 9
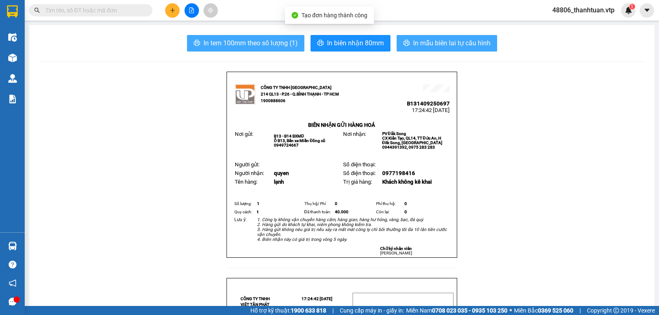
drag, startPoint x: 421, startPoint y: 42, endPoint x: 297, endPoint y: 37, distance: 124.0
click at [419, 43] on span "In mẫu biên lai tự cấu hình" at bounding box center [451, 43] width 77 height 10
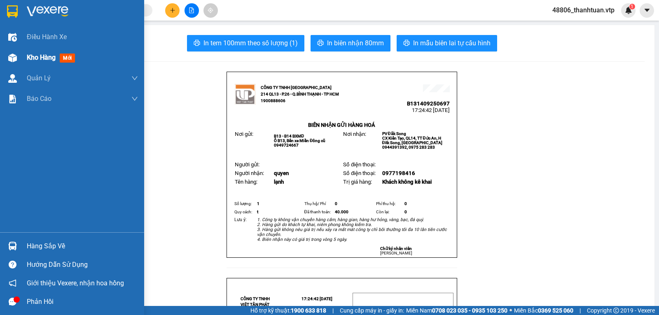
click at [40, 58] on span "Kho hàng" at bounding box center [41, 58] width 29 height 8
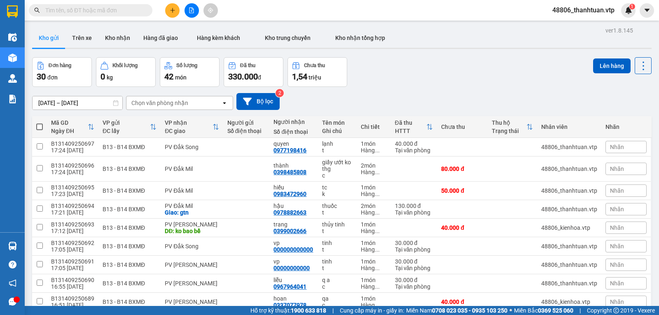
click at [175, 13] on button at bounding box center [172, 10] width 14 height 14
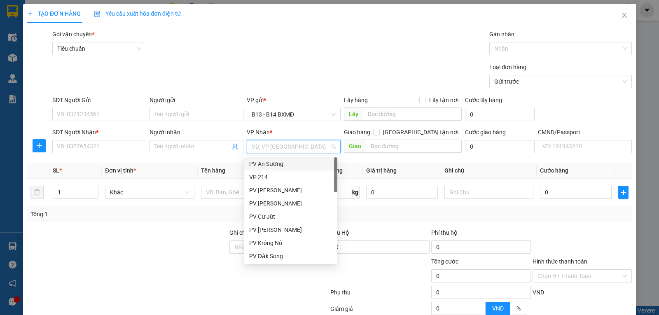
click at [279, 150] on input "search" at bounding box center [290, 146] width 78 height 12
type input "ds"
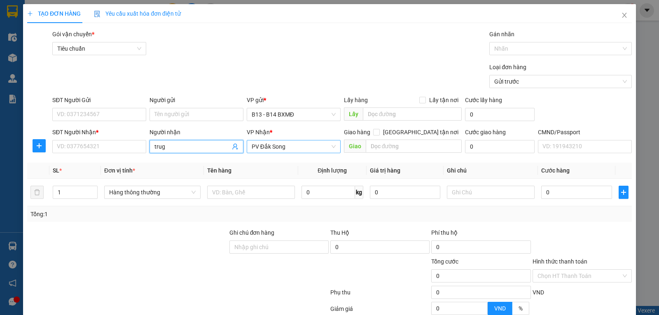
type input "trug"
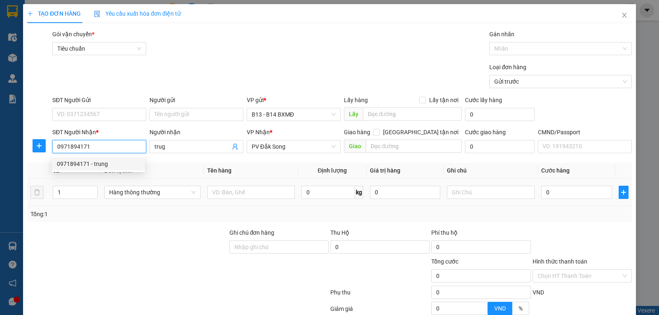
type input "0971894171"
click at [247, 202] on td at bounding box center [251, 193] width 94 height 28
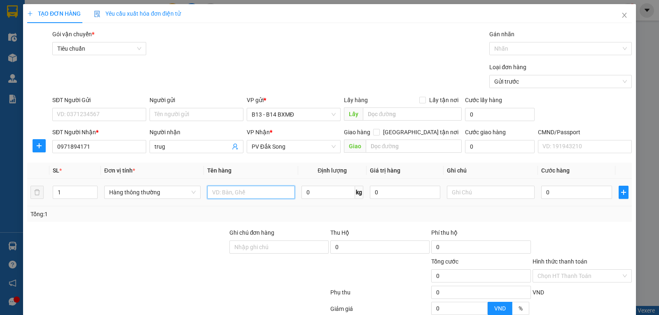
click at [254, 196] on input "text" at bounding box center [251, 192] width 88 height 13
type input "pt"
type input "h"
type input "3"
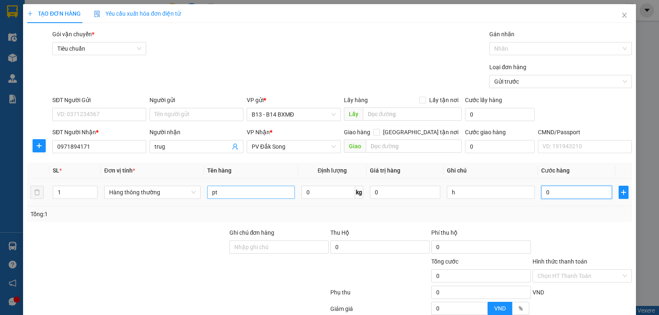
type input "3"
type input "30"
type input "300"
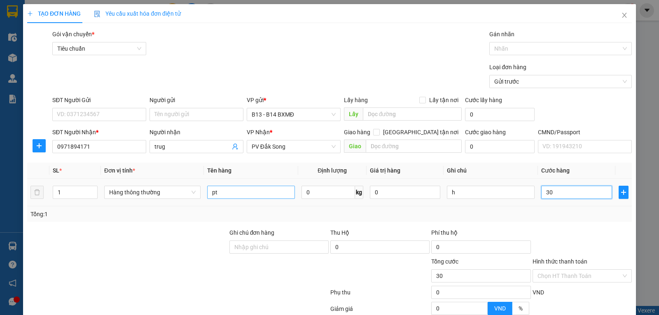
type input "300"
type input "3.000"
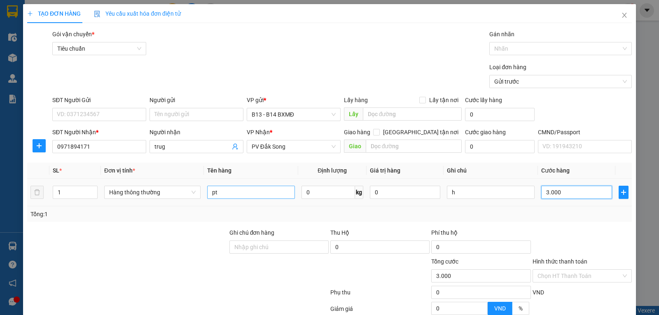
type input "30.000"
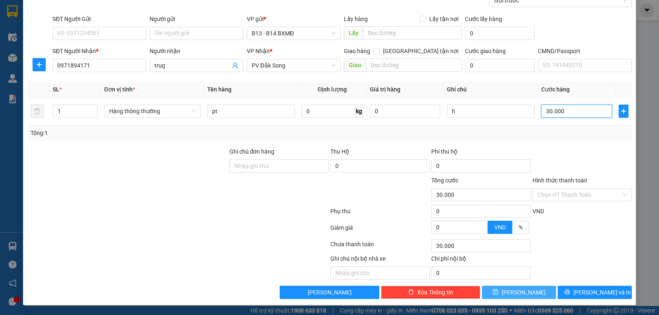
type input "30.000"
click at [522, 291] on span "[PERSON_NAME]" at bounding box center [523, 292] width 44 height 9
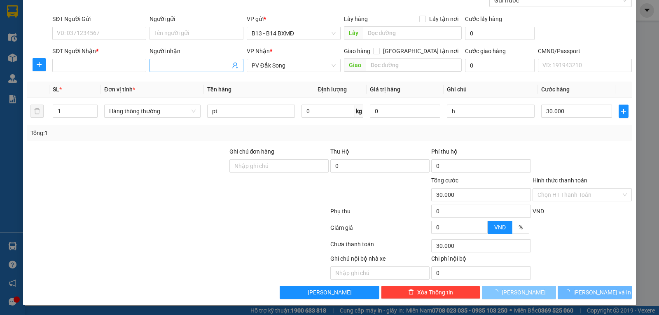
type input "0"
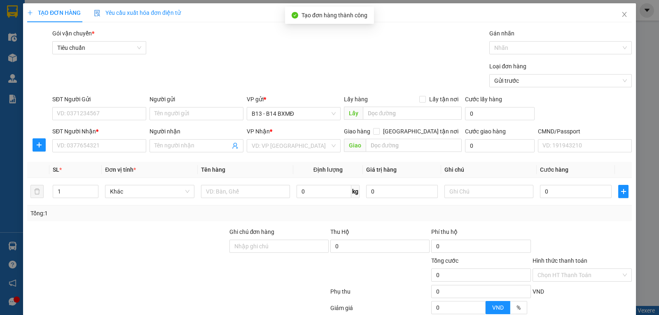
scroll to position [0, 0]
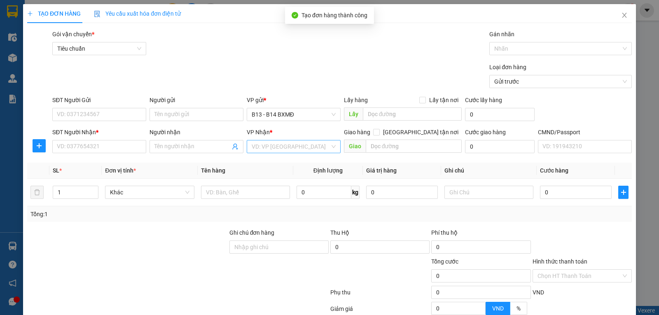
click at [262, 148] on input "search" at bounding box center [290, 146] width 78 height 12
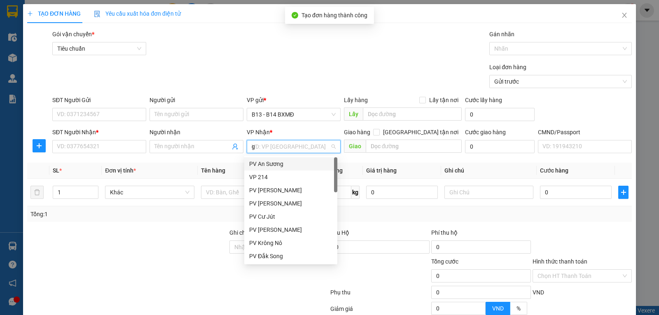
type input "gn"
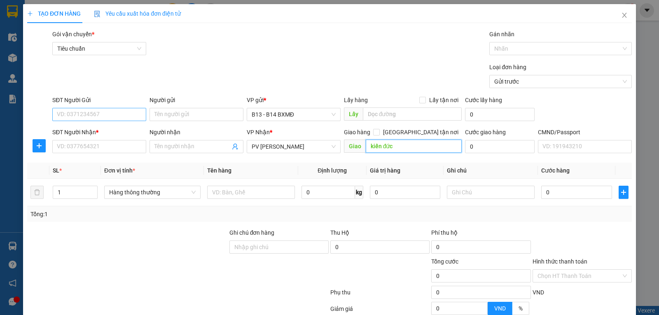
type input "kiến đức"
click at [98, 113] on input "SĐT Người Gửi" at bounding box center [99, 114] width 94 height 13
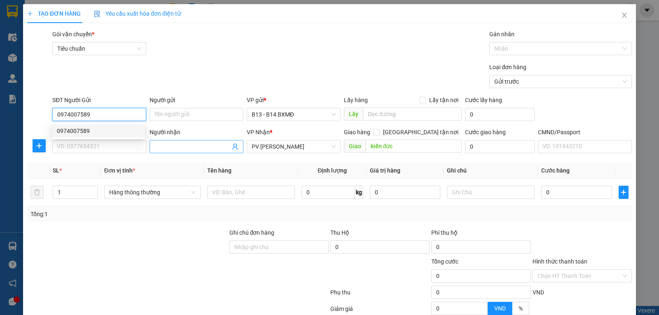
type input "0974007589"
click at [167, 146] on input "Người nhận" at bounding box center [192, 146] width 76 height 9
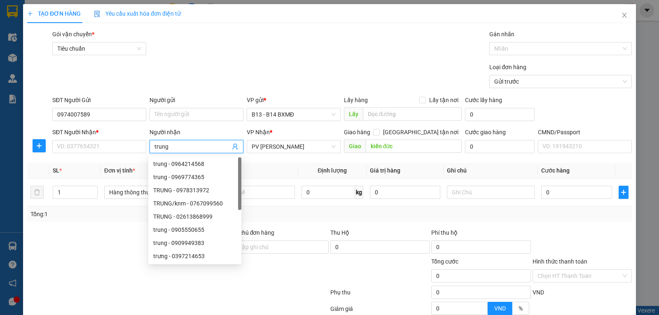
type input "trung"
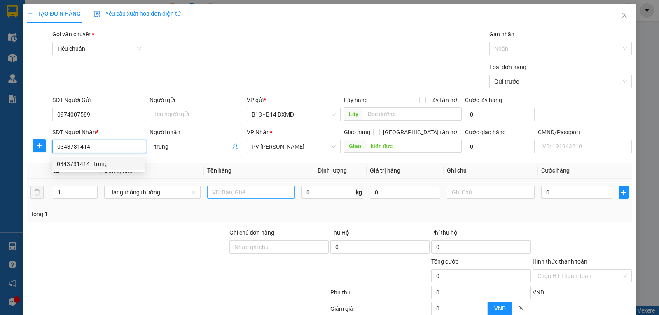
type input "0343731414"
click at [227, 191] on input "text" at bounding box center [251, 192] width 88 height 13
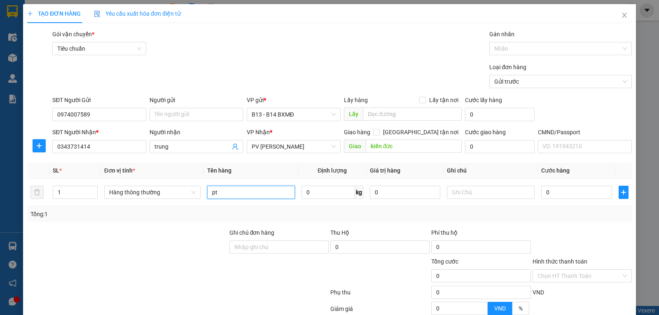
type input "pt"
type input "t"
type input "4"
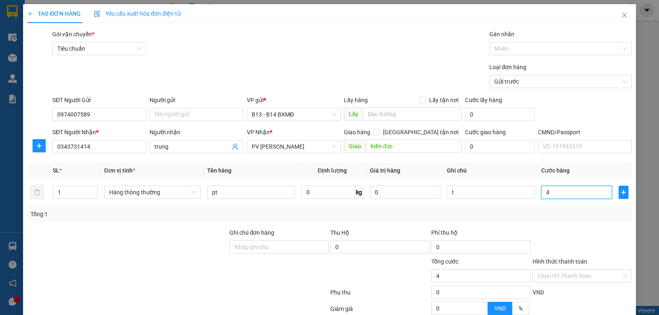
type input "40"
type input "400"
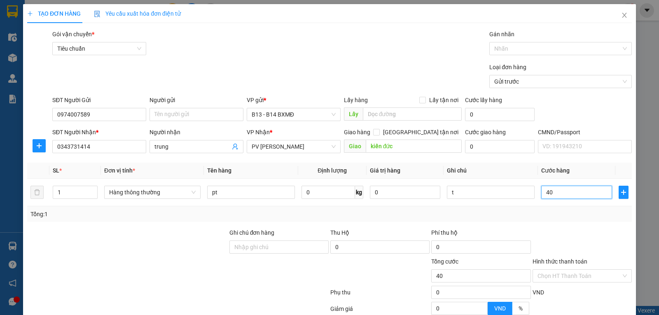
type input "400"
type input "4.000"
type input "40.000"
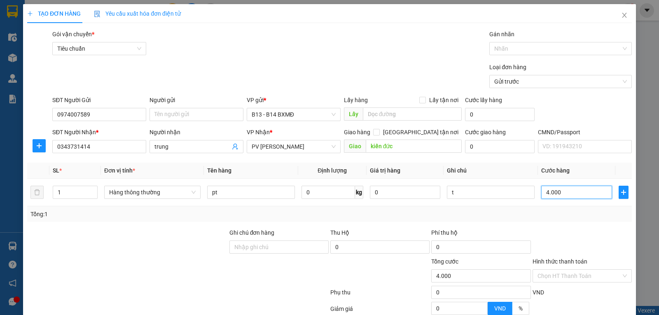
type input "40.000"
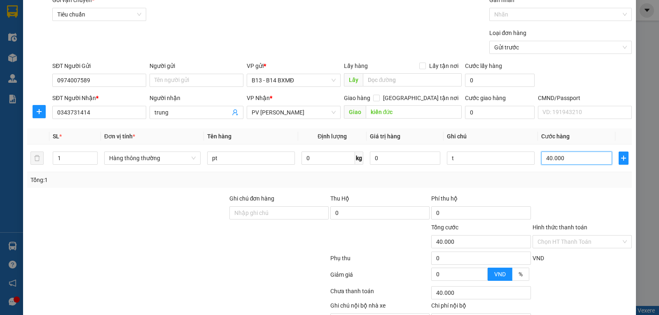
scroll to position [83, 0]
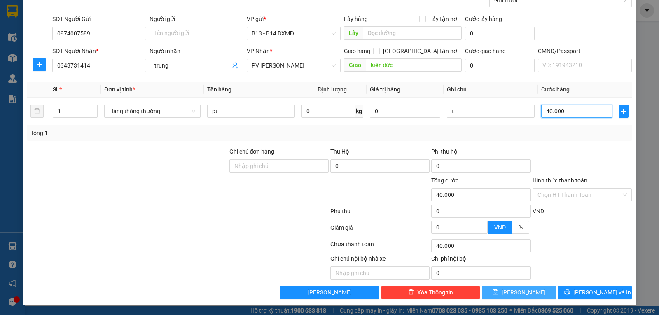
type input "40.000"
click at [526, 289] on button "[PERSON_NAME]" at bounding box center [519, 292] width 74 height 13
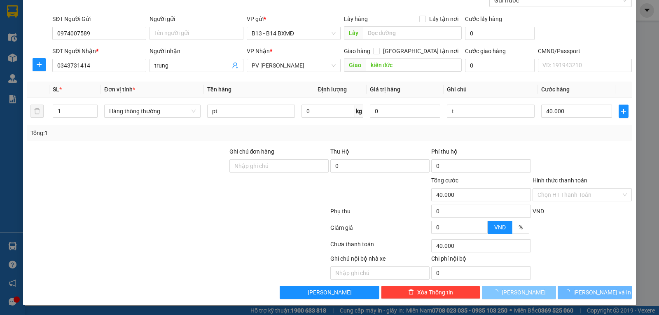
type input "0"
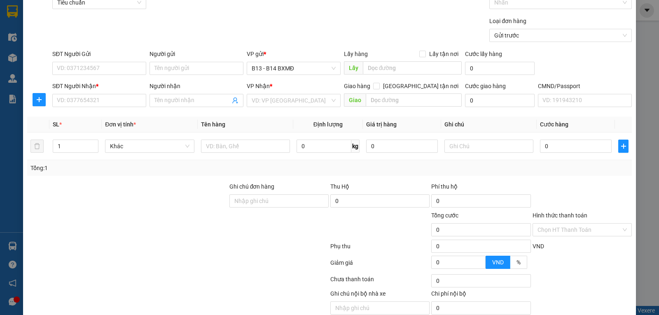
scroll to position [0, 0]
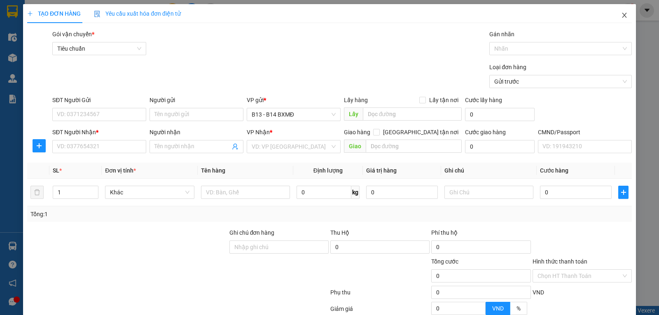
click at [621, 16] on icon "close" at bounding box center [624, 15] width 7 height 7
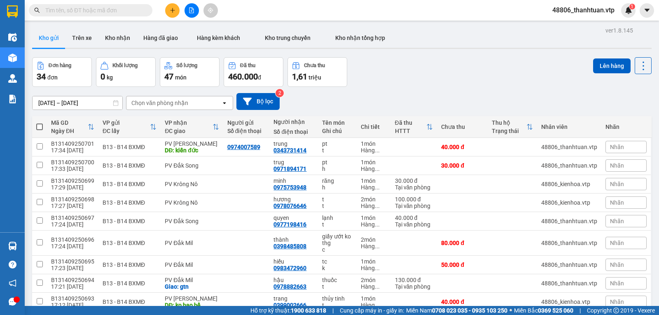
click at [173, 12] on icon "plus" at bounding box center [173, 10] width 6 height 6
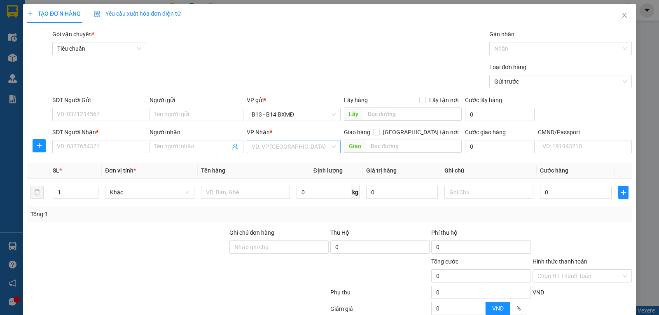
click at [268, 150] on input "search" at bounding box center [290, 146] width 78 height 12
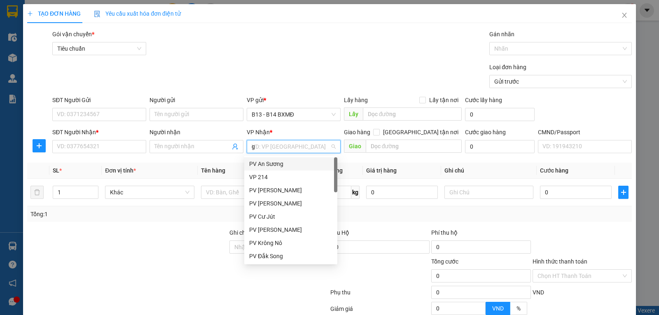
type input "gn"
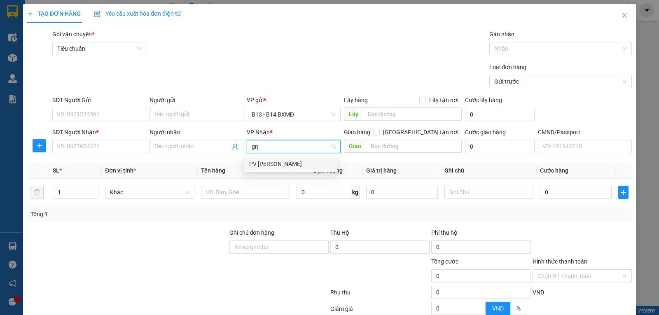
click at [282, 161] on div "PV [PERSON_NAME]" at bounding box center [290, 163] width 83 height 9
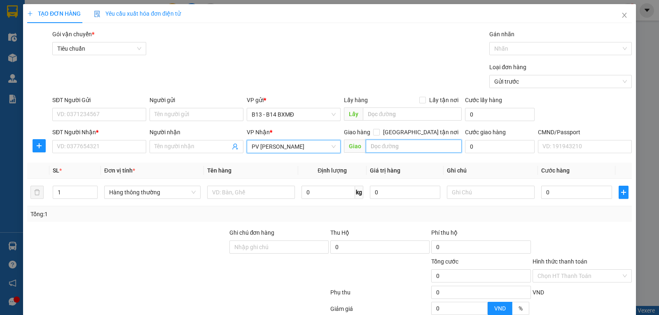
click at [375, 150] on input "text" at bounding box center [414, 146] width 96 height 13
type input "d"
type input "đồi thông"
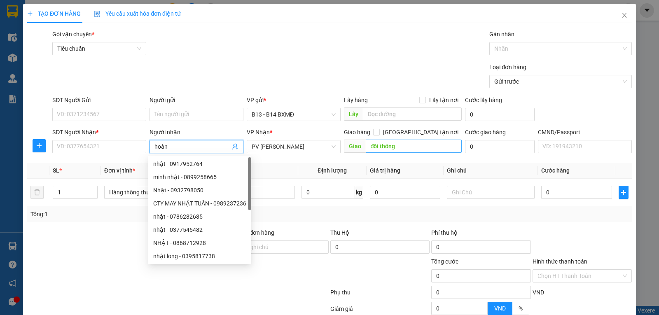
type input "hoàn"
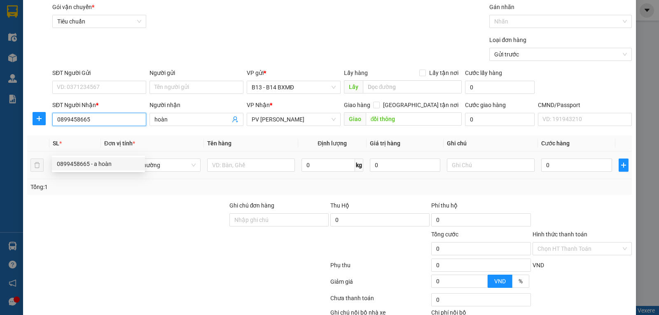
scroll to position [41, 0]
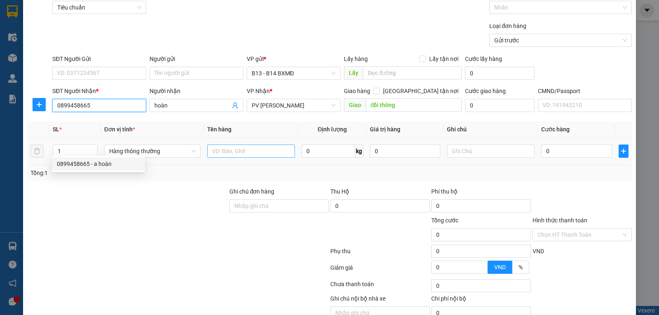
type input "0899458665"
click at [234, 151] on input "text" at bounding box center [251, 150] width 88 height 13
type input "pt"
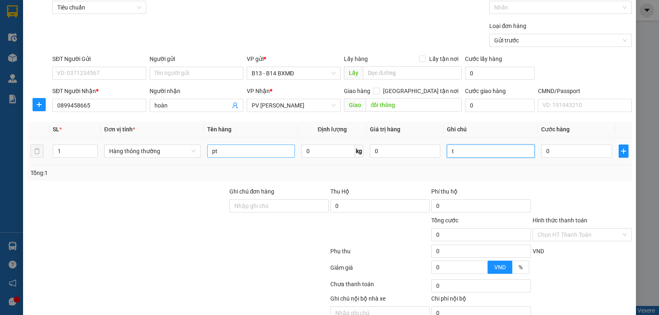
type input "t"
type input "4"
type input "40"
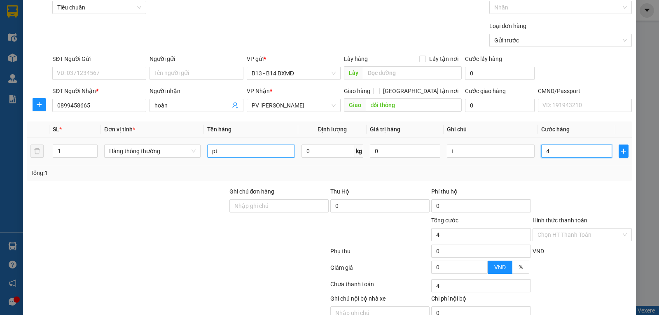
type input "40"
type input "400"
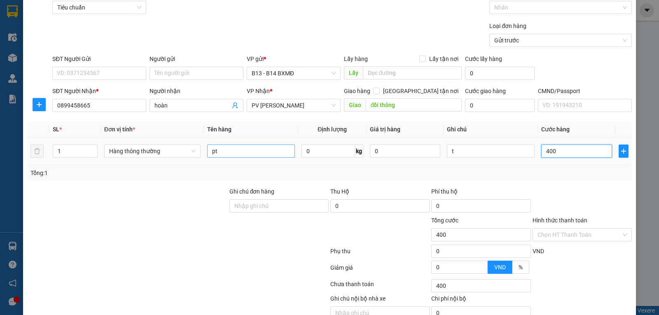
type input "4.000"
type input "40.000"
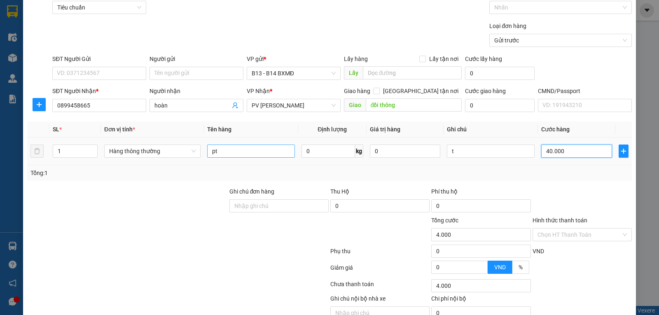
type input "40.000"
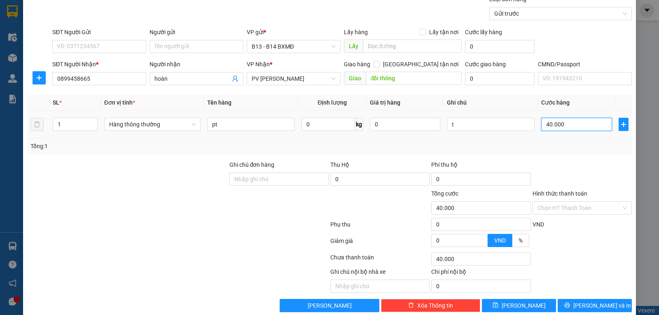
scroll to position [83, 0]
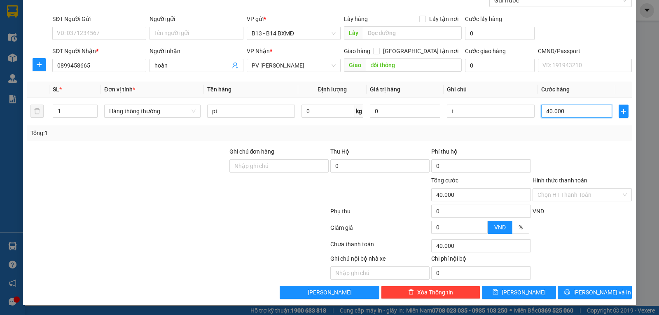
type input "40.000"
drag, startPoint x: 519, startPoint y: 285, endPoint x: 511, endPoint y: 288, distance: 8.5
click at [518, 286] on div "Transit Pickup Surcharge Ids Transit Deliver Surcharge Ids Transit Deliver Surc…" at bounding box center [329, 124] width 604 height 350
click at [500, 291] on button "[PERSON_NAME]" at bounding box center [519, 292] width 74 height 13
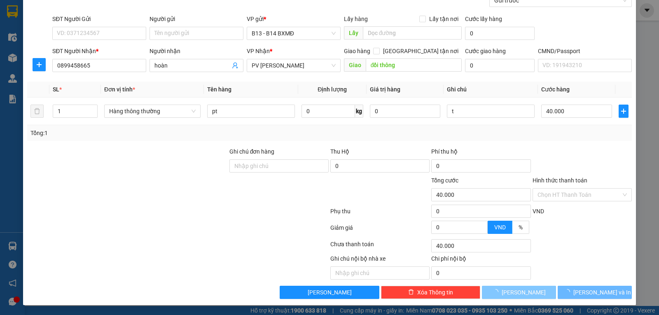
type input "0"
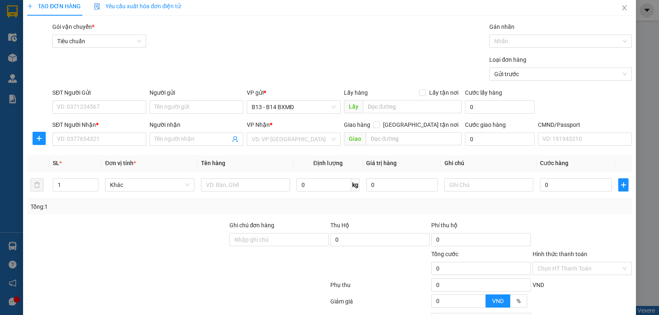
scroll to position [0, 0]
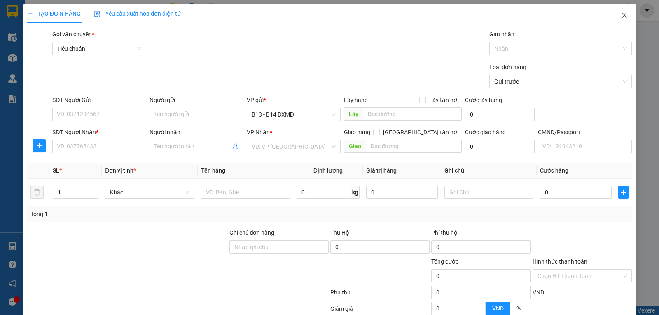
drag, startPoint x: 620, startPoint y: 13, endPoint x: 528, endPoint y: 2, distance: 92.4
click at [621, 13] on icon "close" at bounding box center [624, 15] width 7 height 7
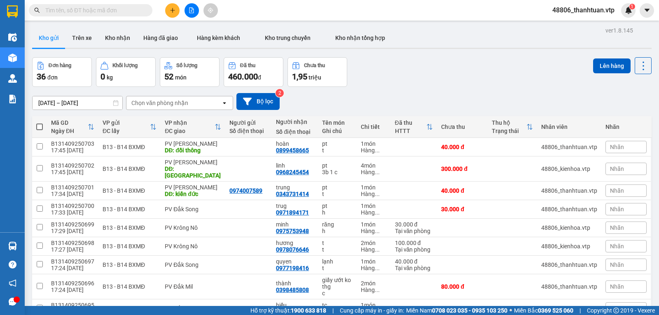
click at [171, 10] on icon "plus" at bounding box center [173, 10] width 6 height 6
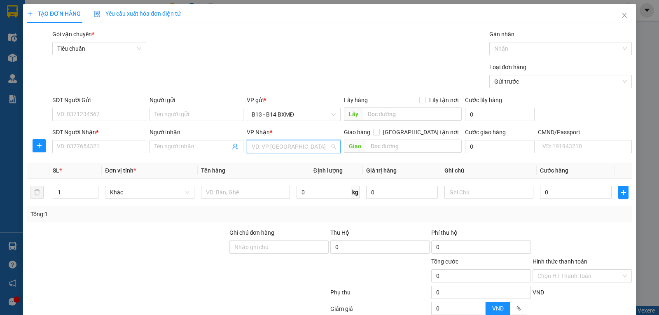
click at [258, 147] on input "search" at bounding box center [290, 146] width 78 height 12
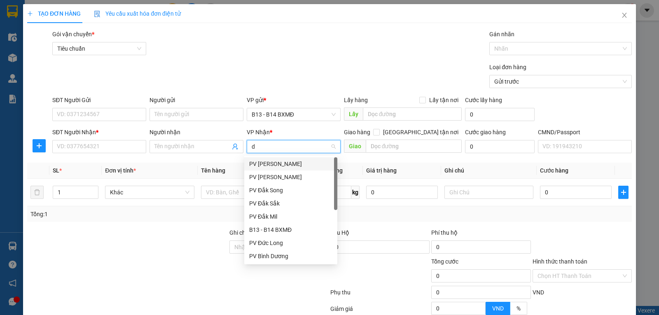
type input "ds"
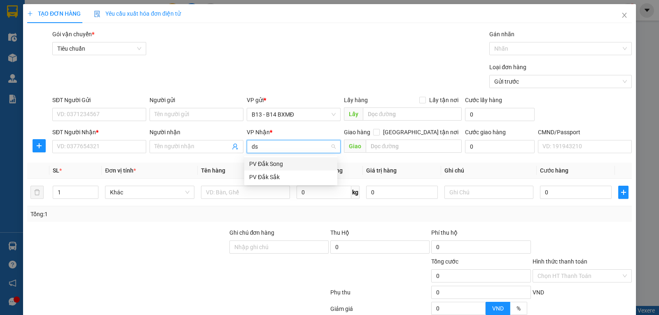
drag, startPoint x: 266, startPoint y: 166, endPoint x: 202, endPoint y: 156, distance: 65.0
click at [266, 165] on div "PV Đắk Song" at bounding box center [290, 163] width 83 height 9
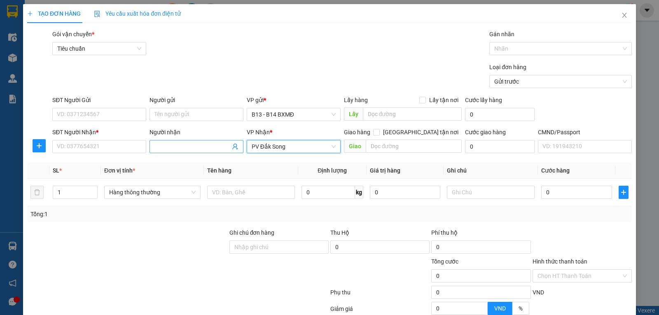
click at [189, 147] on input "Người nhận" at bounding box center [192, 146] width 76 height 9
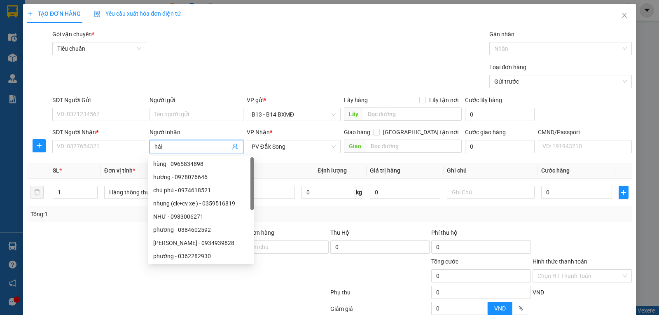
type input "hải"
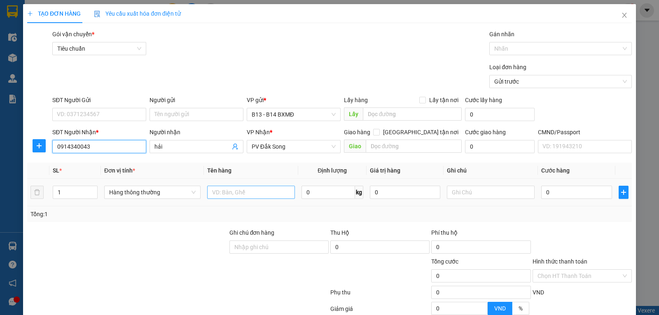
type input "0914340043"
click at [248, 189] on input "text" at bounding box center [251, 192] width 88 height 13
type input "lk"
type input "c"
type input "5"
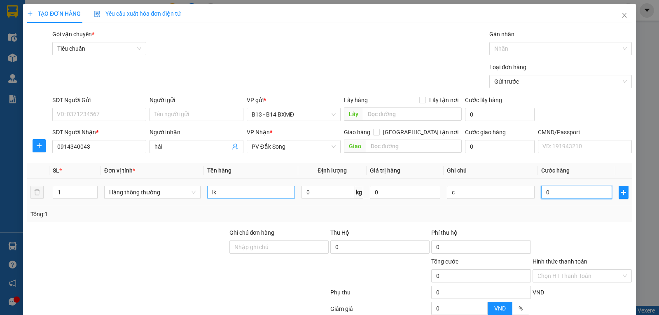
type input "5"
type input "50"
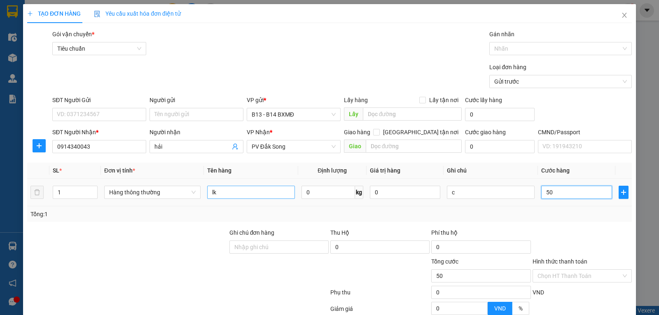
type input "500"
type input "5.000"
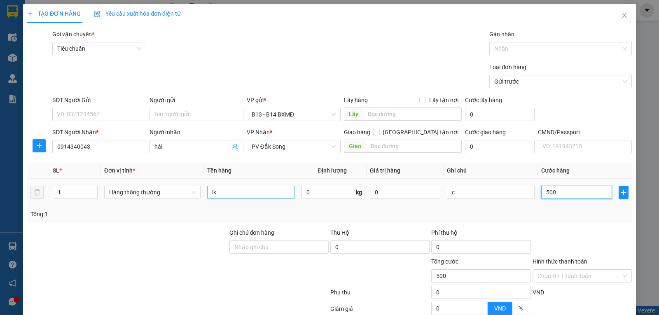
type input "5.000"
type input "50.000"
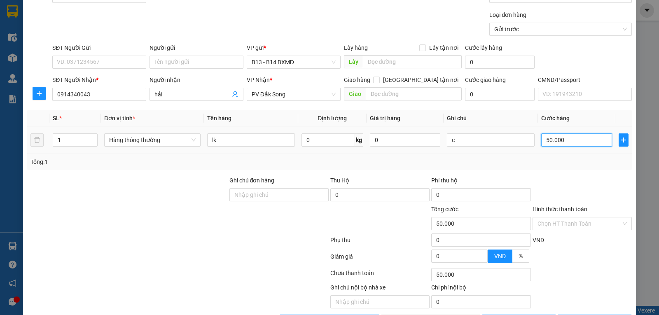
scroll to position [83, 0]
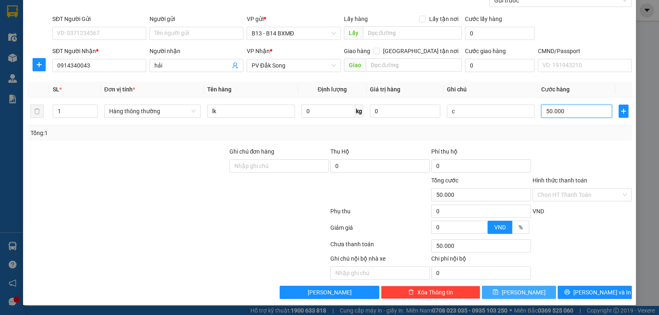
type input "50.000"
click at [515, 289] on span "[PERSON_NAME]" at bounding box center [523, 292] width 44 height 9
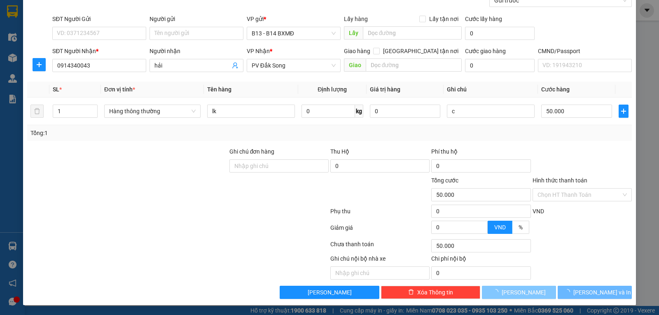
type input "0"
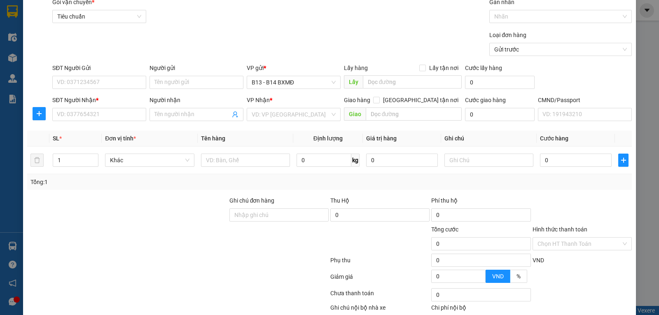
scroll to position [0, 0]
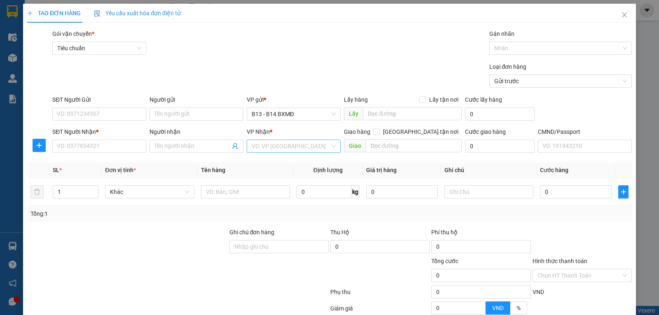
click at [269, 151] on input "search" at bounding box center [290, 146] width 78 height 12
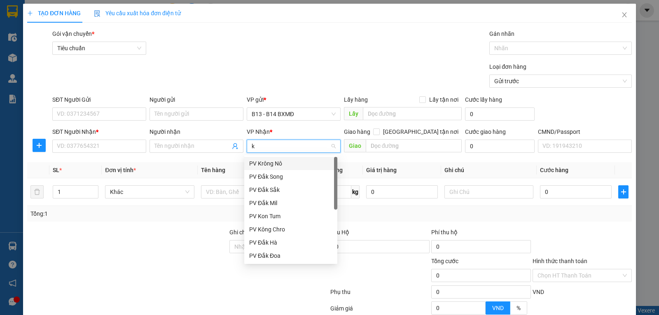
type input "kn"
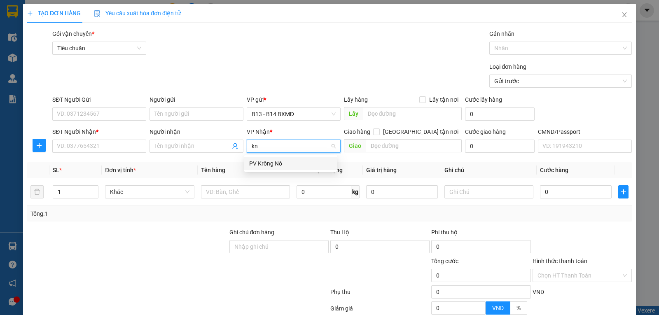
click at [265, 165] on div "PV Krông Nô" at bounding box center [290, 163] width 83 height 9
click at [170, 155] on div "Người nhận Tên người nhận" at bounding box center [196, 141] width 94 height 29
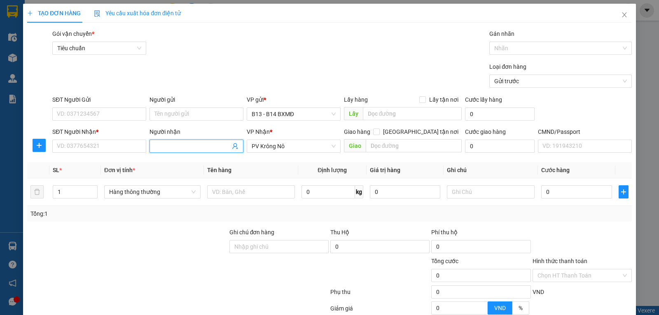
click at [180, 146] on input "Người nhận" at bounding box center [192, 146] width 76 height 9
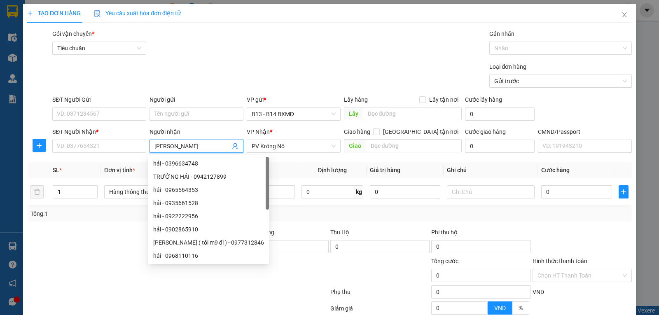
type input "kim"
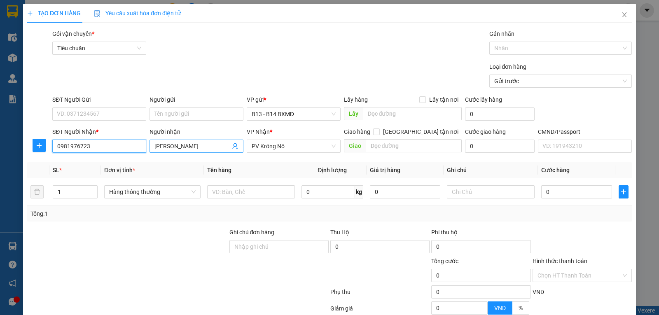
type input "0981976723"
click at [224, 191] on input "text" at bounding box center [251, 191] width 88 height 13
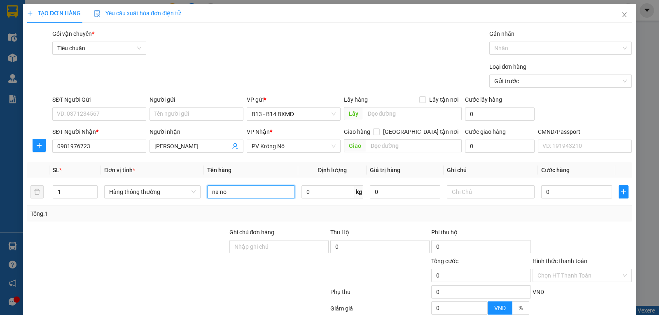
type input "na no"
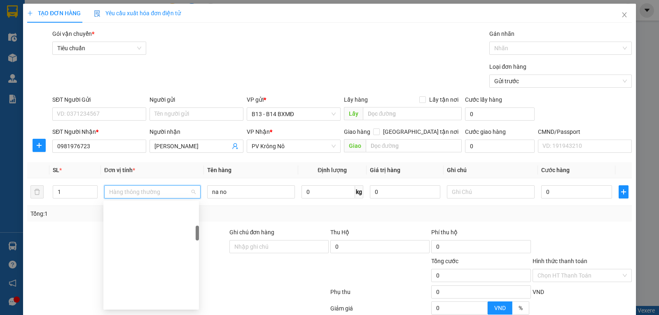
scroll to position [171, 0]
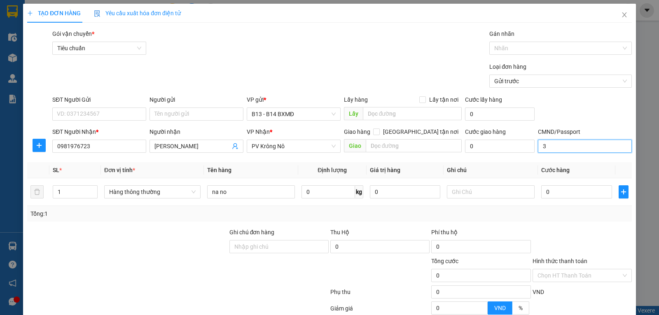
type input "3"
type input "bó"
type input "6"
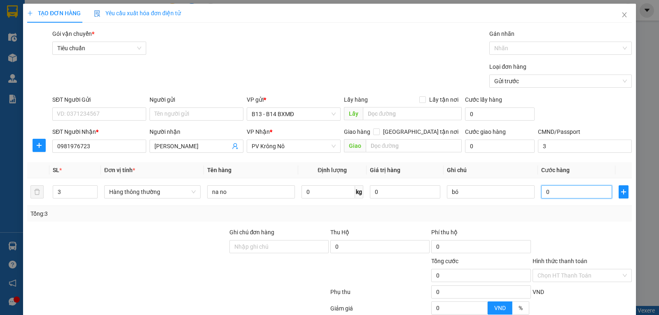
type input "6"
type input "60"
type input "600"
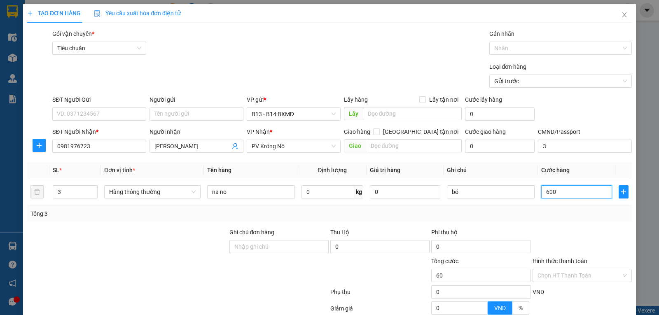
type input "600"
type input "6.000"
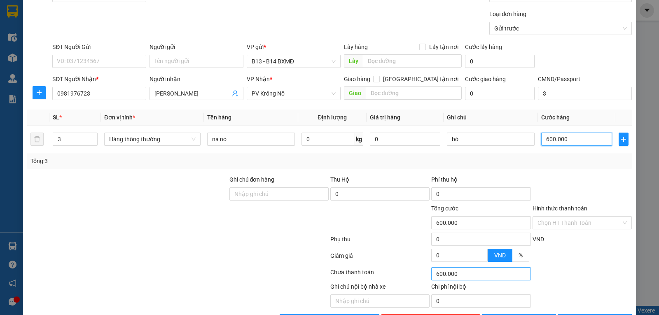
scroll to position [83, 0]
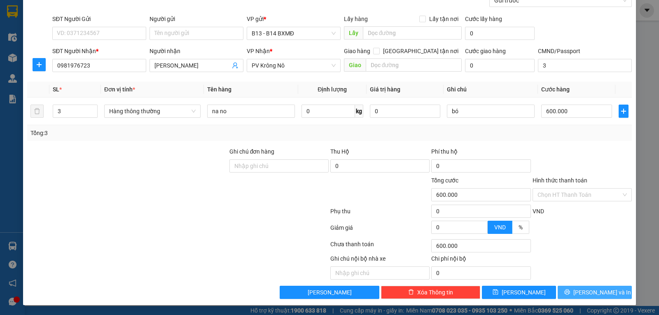
click at [619, 289] on button "[PERSON_NAME] và In" at bounding box center [594, 292] width 74 height 13
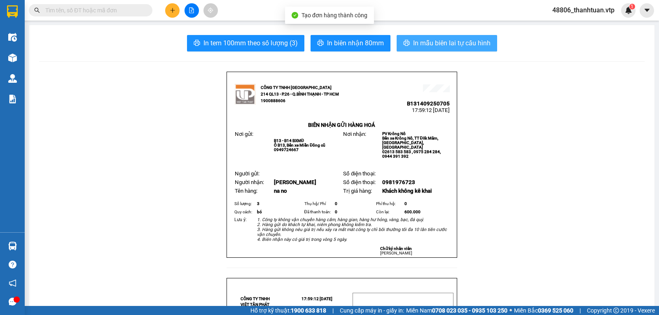
click at [426, 46] on span "In mẫu biên lai tự cấu hình" at bounding box center [451, 43] width 77 height 10
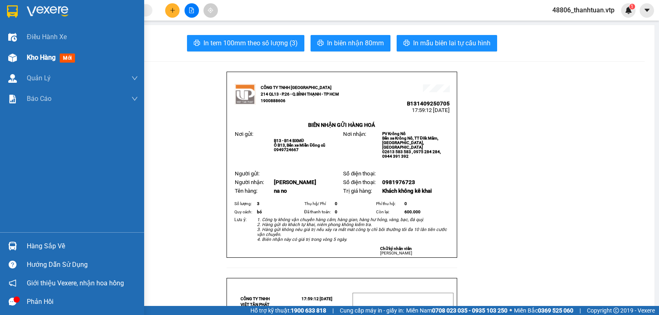
click at [33, 55] on span "Kho hàng" at bounding box center [41, 58] width 29 height 8
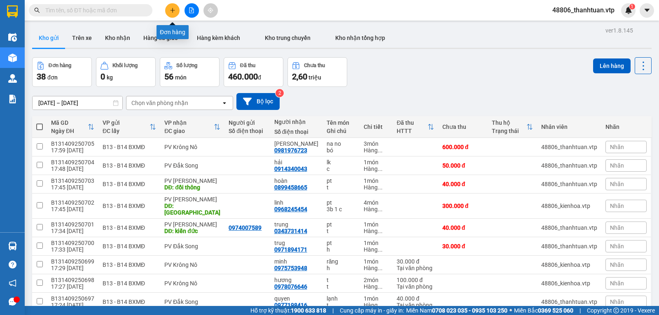
click at [171, 9] on icon "plus" at bounding box center [173, 10] width 6 height 6
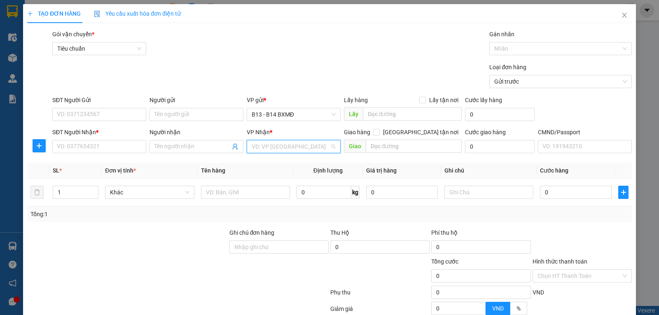
click at [269, 151] on input "search" at bounding box center [290, 146] width 78 height 12
click at [268, 164] on div "PV [PERSON_NAME]" at bounding box center [290, 163] width 83 height 9
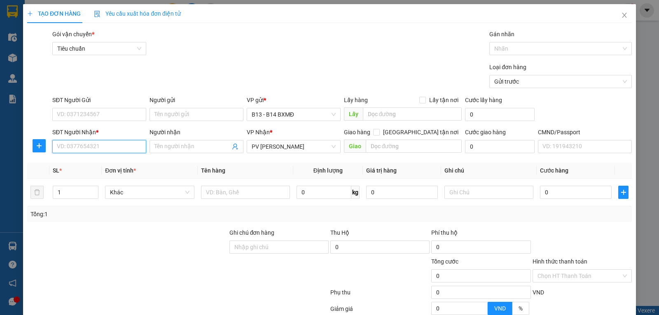
click at [113, 150] on input "SĐT Người Nhận *" at bounding box center [99, 146] width 94 height 13
click at [105, 168] on div "0346037777 - xuân" at bounding box center [98, 163] width 93 height 13
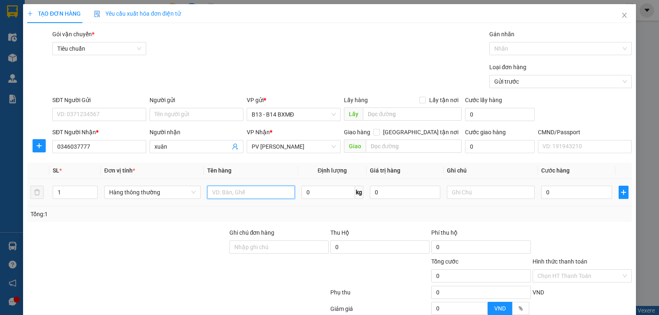
click at [224, 193] on input "text" at bounding box center [251, 192] width 88 height 13
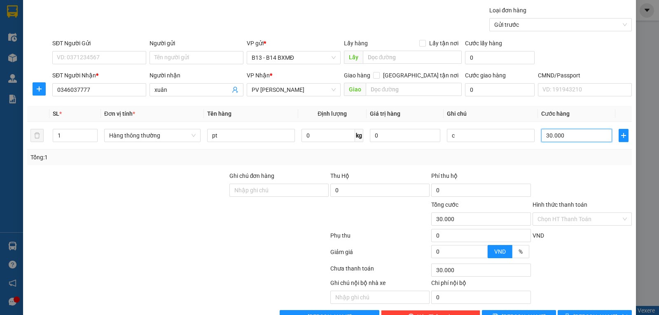
scroll to position [83, 0]
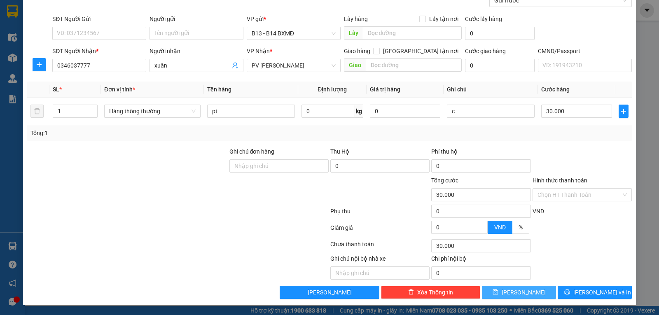
click at [526, 293] on button "[PERSON_NAME]" at bounding box center [519, 292] width 74 height 13
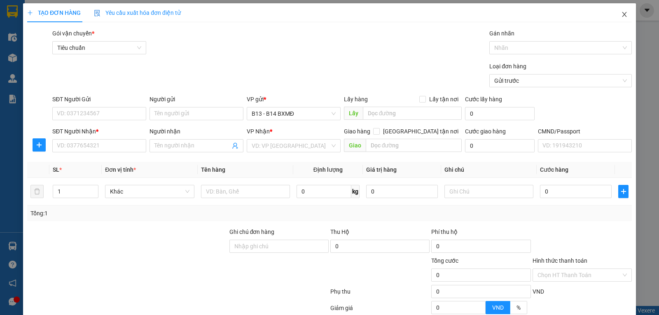
scroll to position [0, 0]
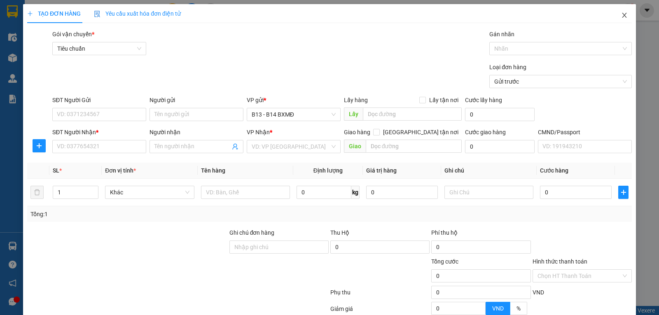
click at [621, 15] on icon "close" at bounding box center [624, 15] width 7 height 7
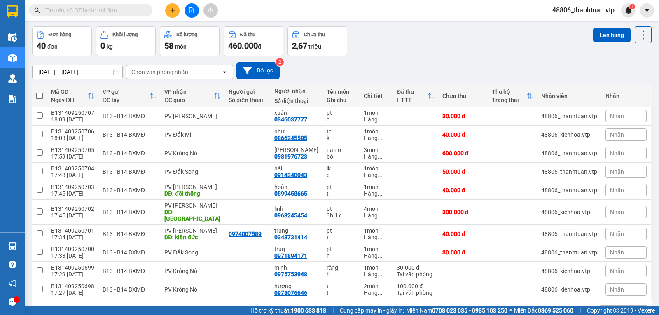
scroll to position [55, 0]
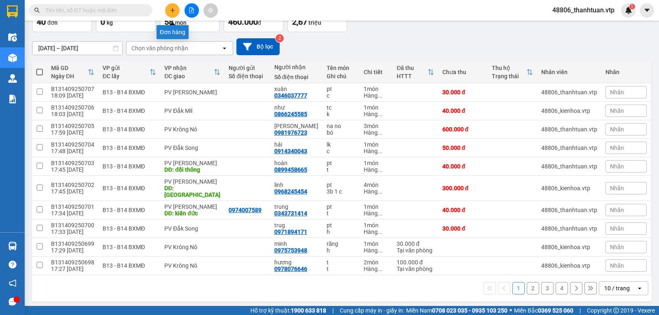
click at [172, 10] on icon "plus" at bounding box center [173, 10] width 6 height 6
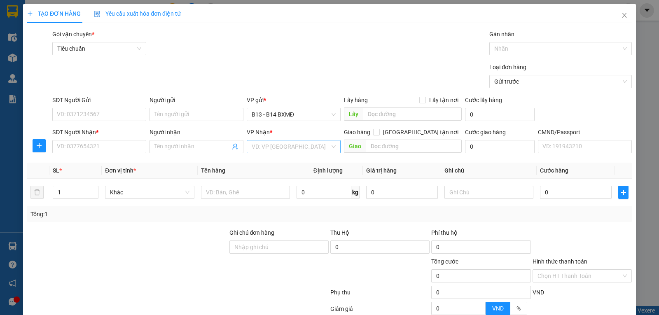
click at [251, 150] on input "search" at bounding box center [290, 146] width 78 height 12
drag, startPoint x: 256, startPoint y: 166, endPoint x: 250, endPoint y: 165, distance: 5.8
click at [256, 166] on div "PV Krông Nô" at bounding box center [290, 163] width 83 height 9
click at [191, 144] on input "Người nhận" at bounding box center [192, 146] width 76 height 9
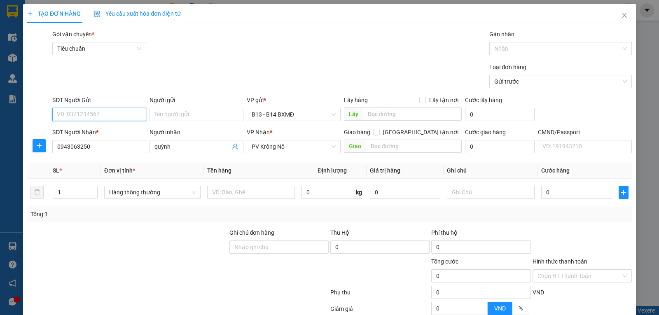
drag, startPoint x: 119, startPoint y: 112, endPoint x: 113, endPoint y: 114, distance: 5.5
click at [117, 113] on input "SĐT Người Gửi" at bounding box center [99, 114] width 94 height 13
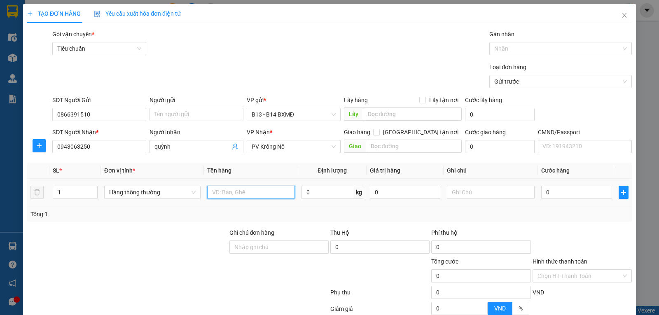
click at [246, 188] on input "text" at bounding box center [251, 192] width 88 height 13
click at [558, 277] on input "Hình thức thanh toán" at bounding box center [579, 276] width 84 height 12
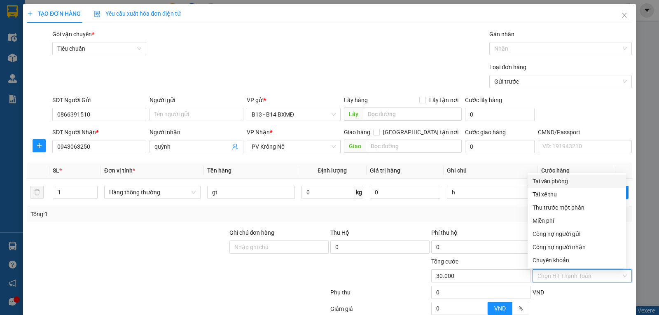
click at [553, 181] on div "Tại văn phòng" at bounding box center [576, 181] width 88 height 9
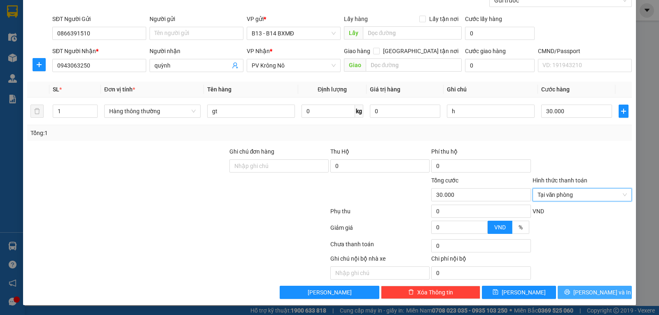
scroll to position [83, 0]
drag, startPoint x: 578, startPoint y: 291, endPoint x: 501, endPoint y: 249, distance: 87.8
click at [570, 290] on icon "printer" at bounding box center [567, 292] width 6 height 6
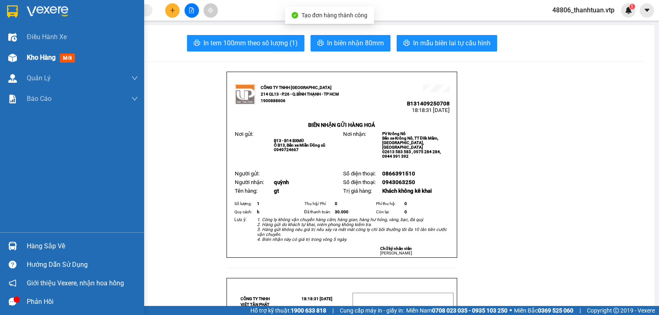
click at [40, 56] on span "Kho hàng" at bounding box center [41, 58] width 29 height 8
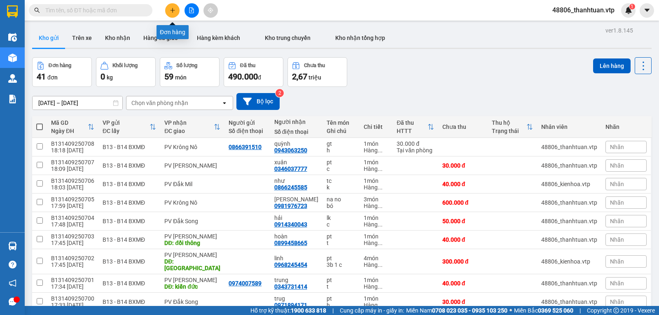
click at [171, 9] on icon "plus" at bounding box center [173, 10] width 6 height 6
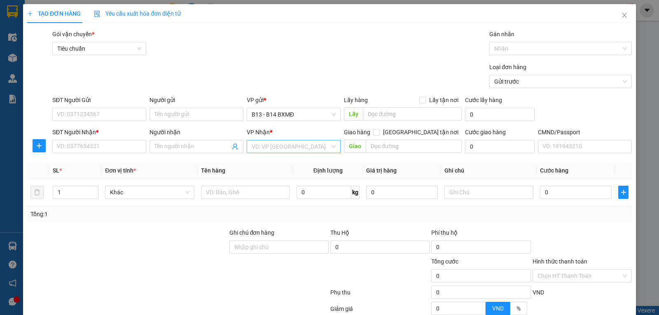
click at [287, 147] on input "search" at bounding box center [290, 146] width 78 height 12
drag, startPoint x: 264, startPoint y: 166, endPoint x: 240, endPoint y: 160, distance: 24.7
click at [263, 166] on div "PV [PERSON_NAME]" at bounding box center [290, 163] width 83 height 9
click at [171, 149] on input "Người nhận" at bounding box center [192, 146] width 76 height 9
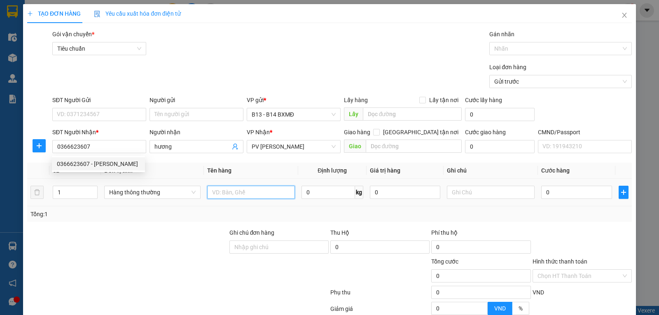
click at [247, 198] on input "text" at bounding box center [251, 192] width 88 height 13
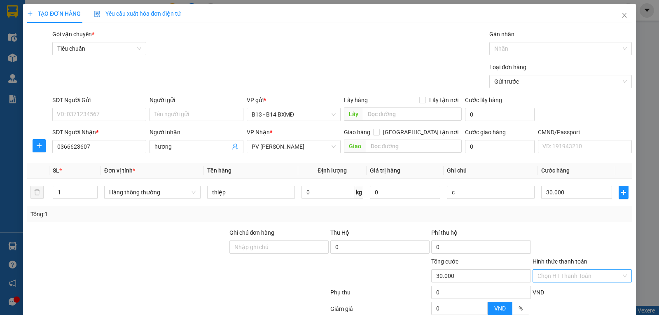
click at [560, 275] on input "Hình thức thanh toán" at bounding box center [579, 276] width 84 height 12
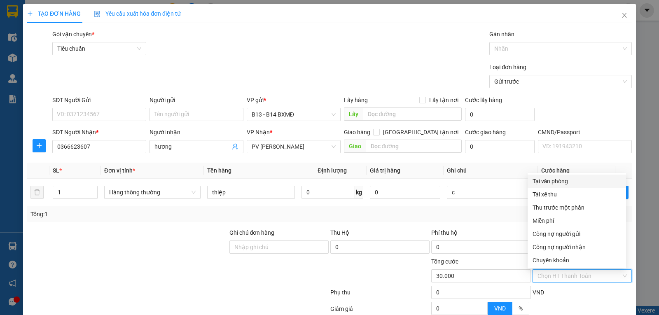
click at [543, 182] on div "Tại văn phòng" at bounding box center [576, 181] width 88 height 9
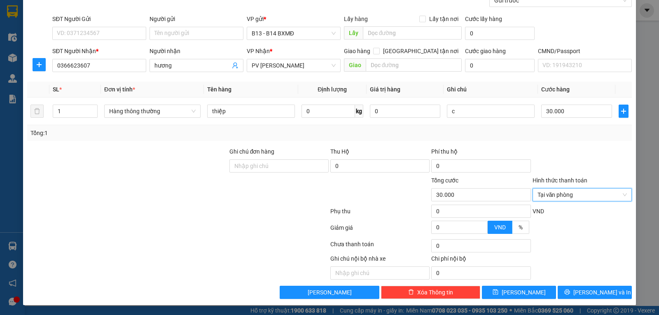
scroll to position [83, 0]
click at [518, 293] on span "[PERSON_NAME]" at bounding box center [523, 292] width 44 height 9
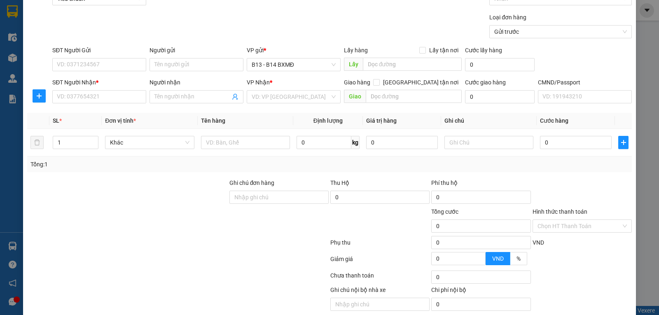
scroll to position [0, 0]
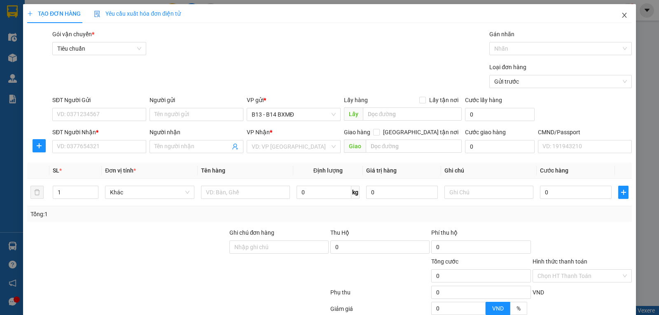
click at [621, 14] on icon "close" at bounding box center [624, 15] width 7 height 7
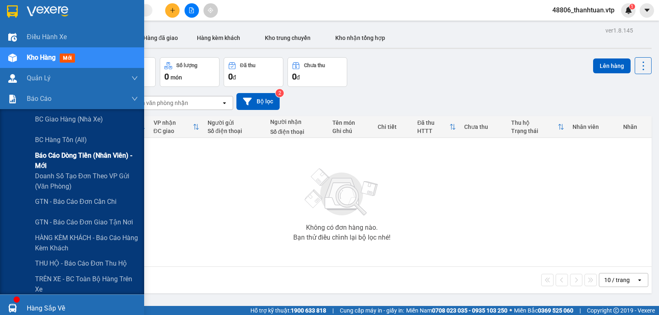
click at [50, 163] on span "Báo cáo dòng tiền (nhân viên) - mới" at bounding box center [86, 160] width 103 height 21
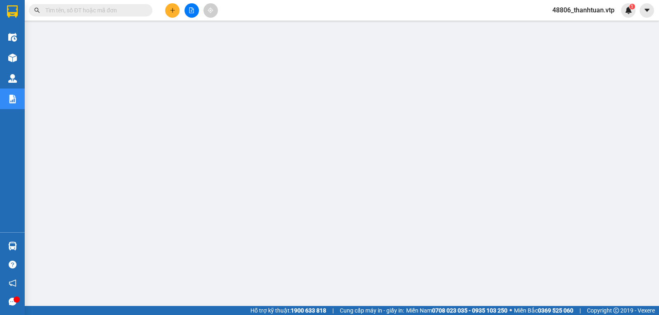
click at [173, 7] on button at bounding box center [172, 10] width 14 height 14
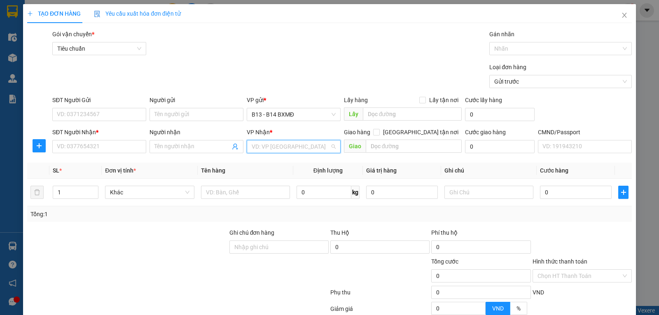
click at [263, 149] on input "search" at bounding box center [290, 146] width 78 height 12
click at [264, 163] on div "PV [PERSON_NAME]" at bounding box center [290, 163] width 83 height 9
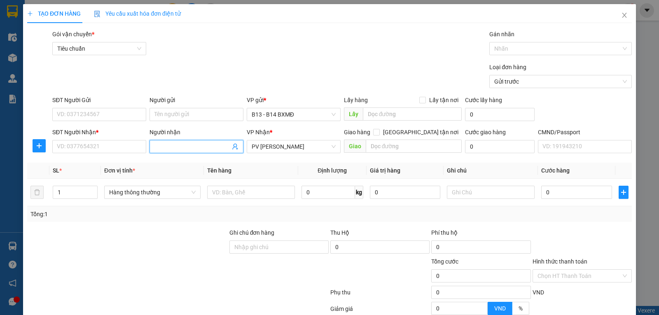
click at [201, 147] on input "Người nhận" at bounding box center [192, 146] width 76 height 9
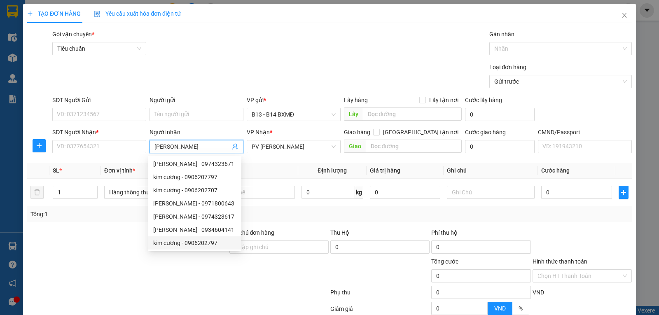
click at [200, 243] on div "kim cương - 0906202797" at bounding box center [194, 242] width 83 height 9
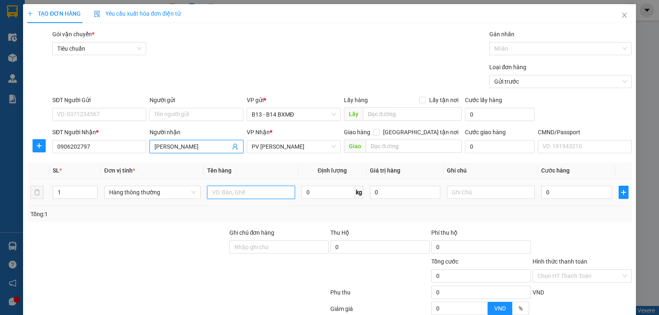
click at [256, 198] on input "text" at bounding box center [251, 192] width 88 height 13
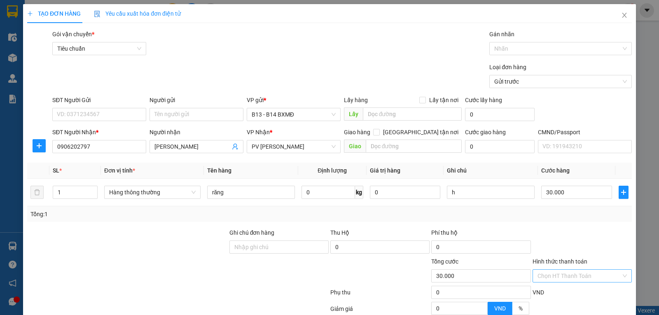
click at [582, 279] on input "Hình thức thanh toán" at bounding box center [579, 276] width 84 height 12
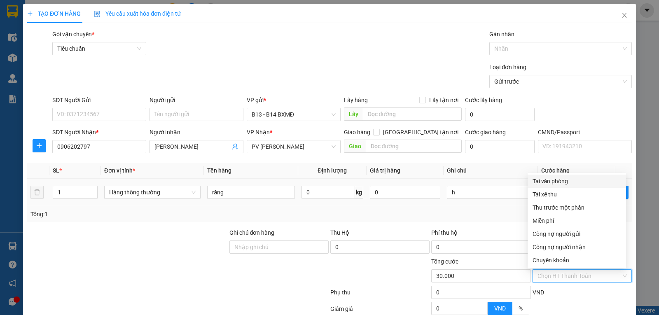
click at [559, 182] on div "Tại văn phòng" at bounding box center [576, 181] width 88 height 9
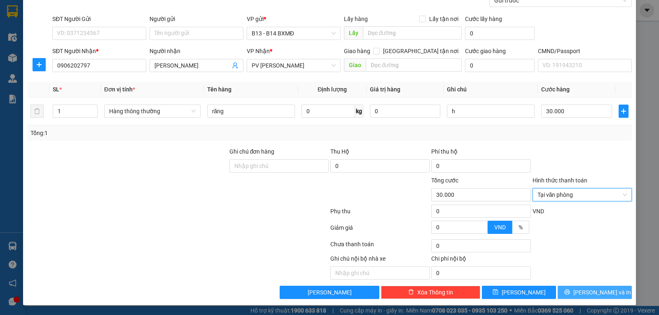
scroll to position [83, 0]
drag, startPoint x: 524, startPoint y: 294, endPoint x: 356, endPoint y: 204, distance: 190.6
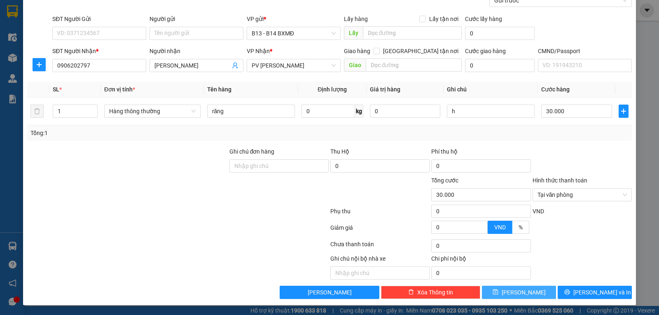
click at [523, 294] on button "[PERSON_NAME]" at bounding box center [519, 292] width 74 height 13
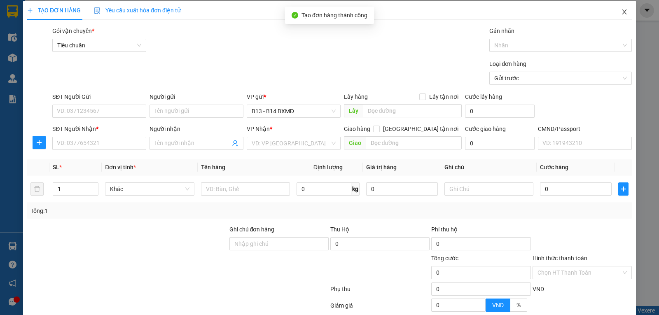
scroll to position [0, 0]
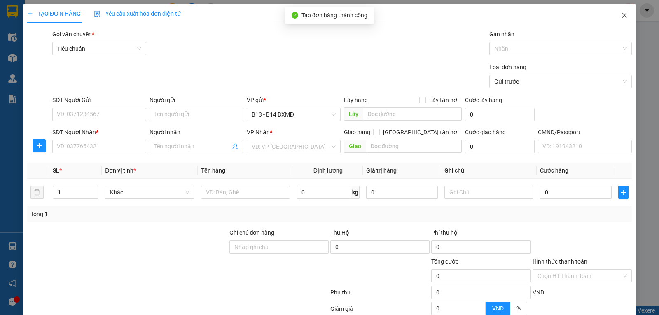
click at [621, 14] on icon "close" at bounding box center [624, 15] width 7 height 7
